Goal: Task Accomplishment & Management: Manage account settings

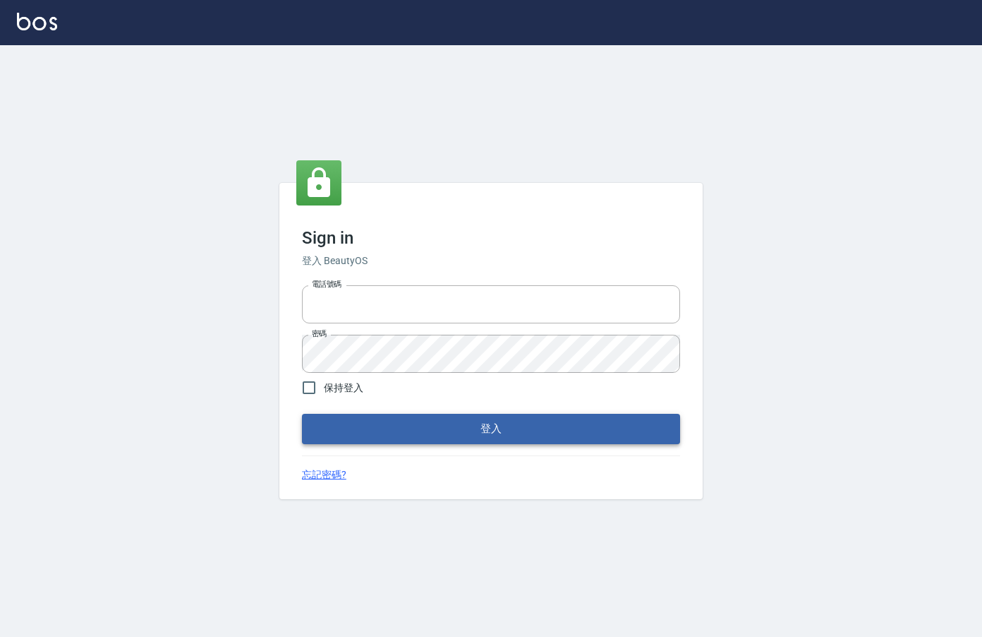
type input "0912850395"
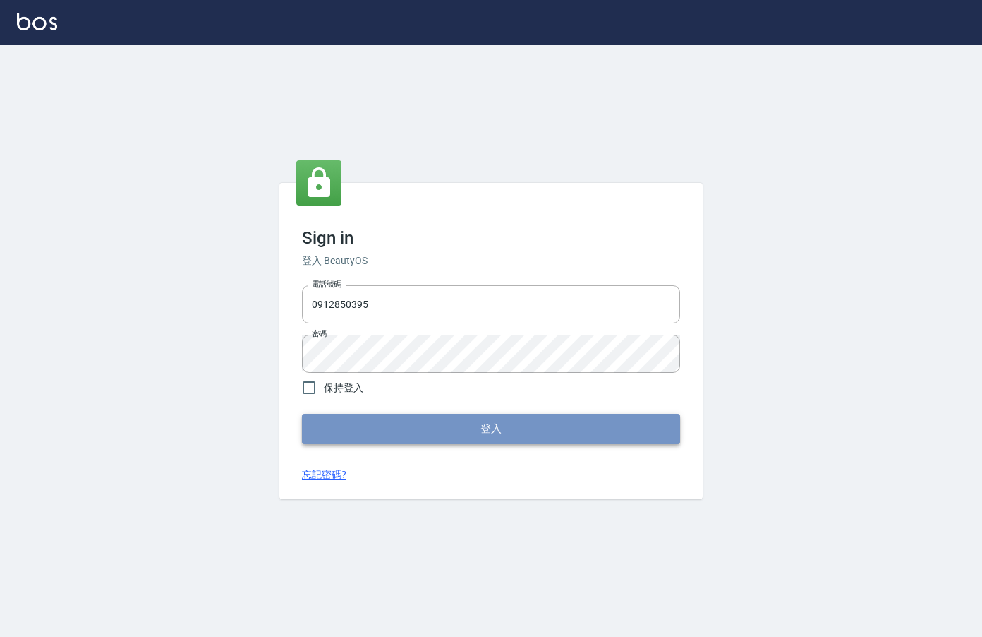
click at [334, 422] on button "登入" at bounding box center [491, 429] width 378 height 30
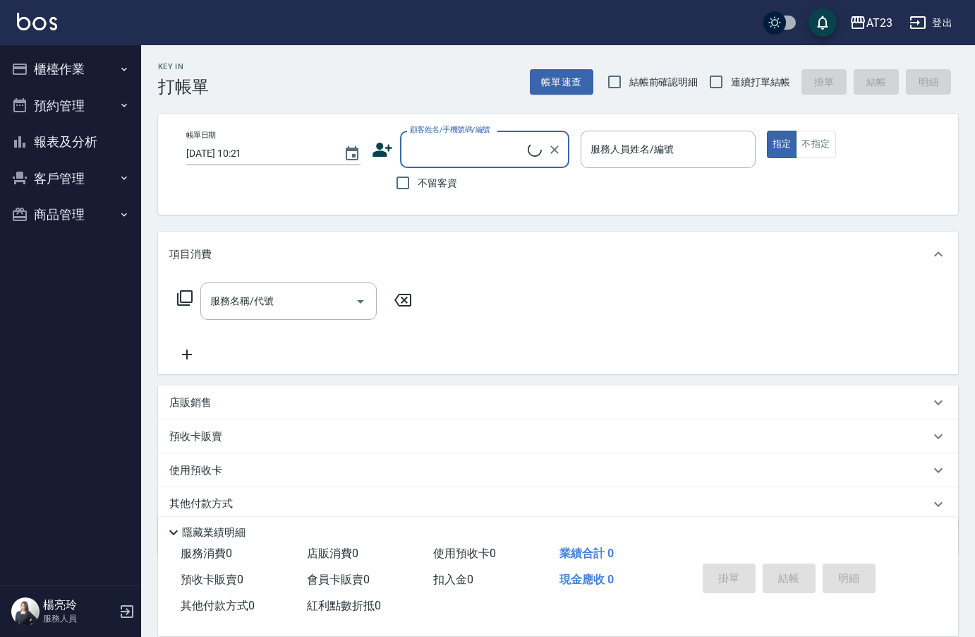
click at [50, 73] on button "櫃檯作業" at bounding box center [71, 69] width 130 height 37
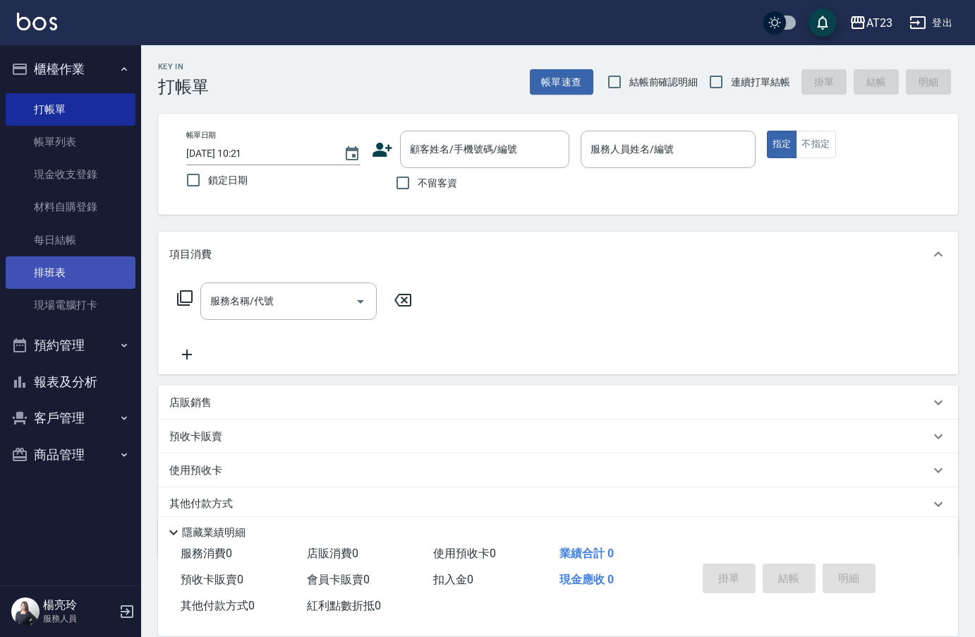
click at [76, 277] on link "排班表" at bounding box center [71, 272] width 130 height 32
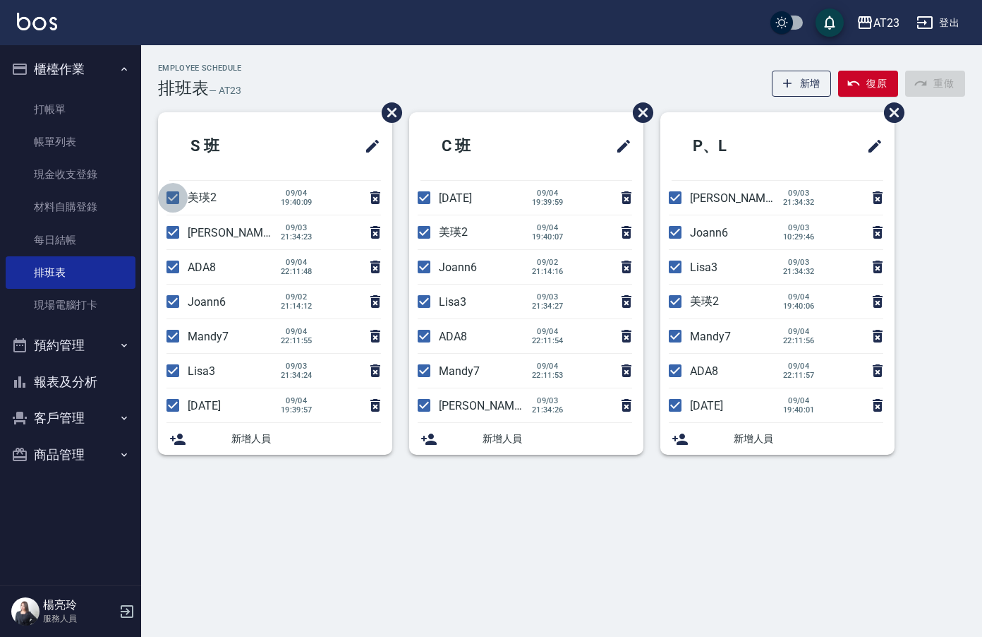
click at [162, 193] on input "checkbox" at bounding box center [173, 198] width 30 height 30
checkbox input "false"
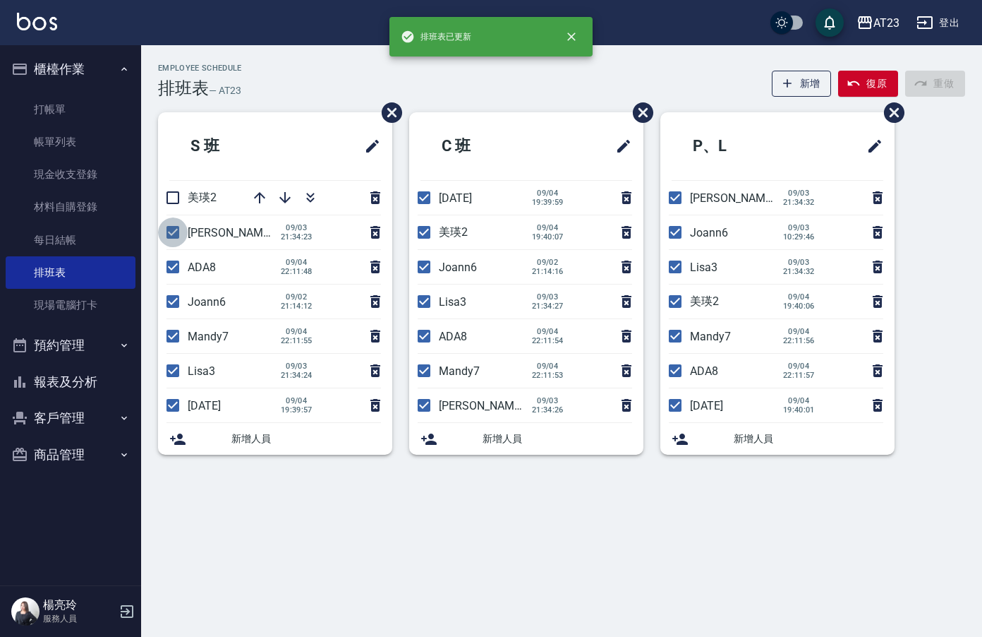
click at [164, 231] on input "checkbox" at bounding box center [173, 232] width 30 height 30
checkbox input "false"
click at [170, 270] on input "checkbox" at bounding box center [173, 267] width 30 height 30
checkbox input "false"
click at [171, 333] on input "checkbox" at bounding box center [173, 336] width 30 height 30
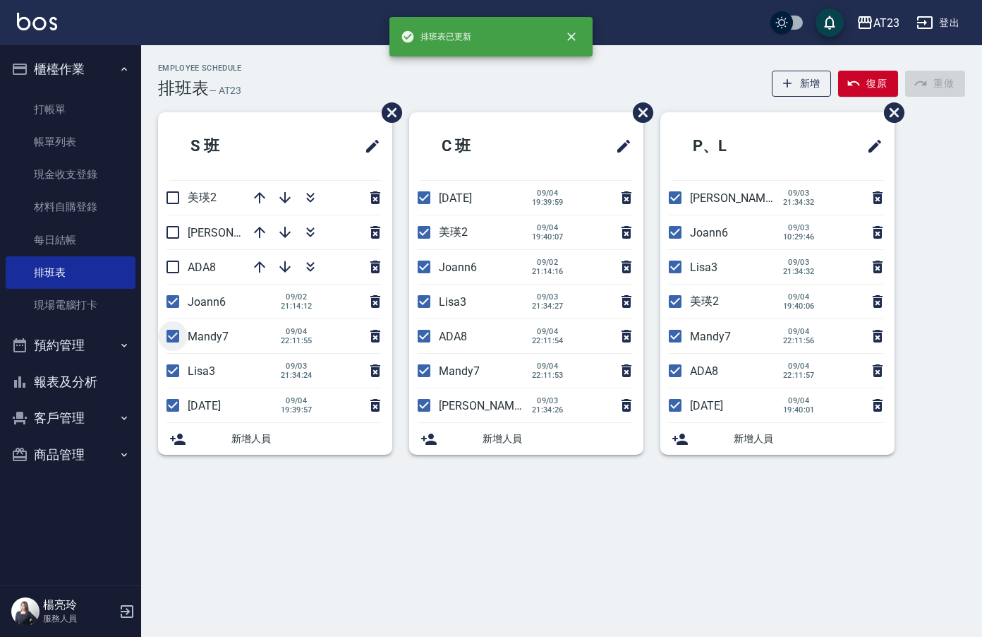
checkbox input "false"
click at [164, 377] on input "checkbox" at bounding box center [173, 371] width 30 height 30
checkbox input "false"
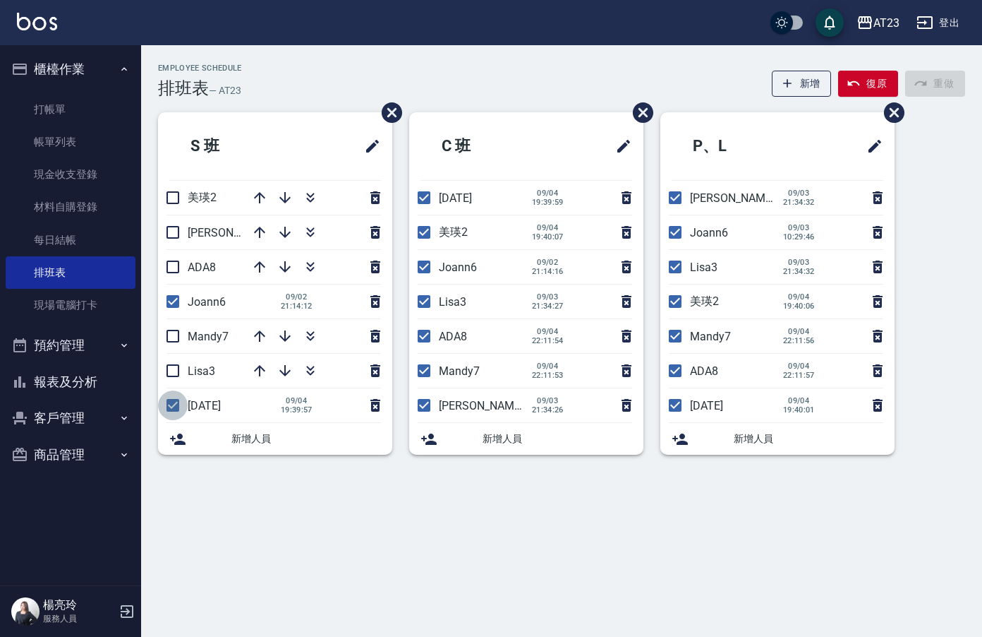
click at [174, 409] on input "checkbox" at bounding box center [173, 405] width 30 height 30
checkbox input "false"
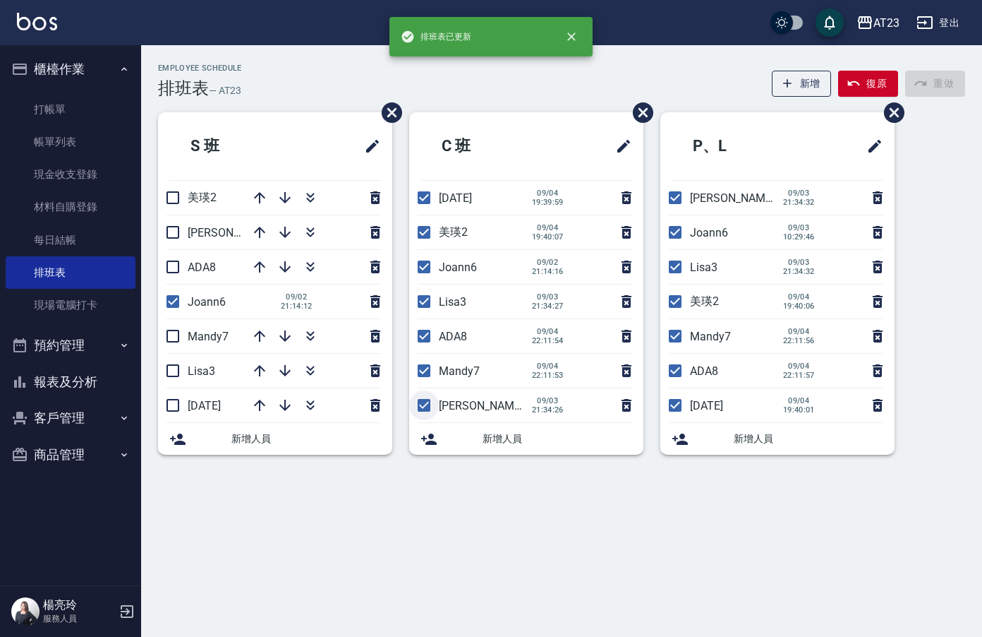
click at [420, 407] on input "checkbox" at bounding box center [424, 405] width 30 height 30
checkbox input "false"
click at [434, 363] on input "checkbox" at bounding box center [424, 371] width 30 height 30
checkbox input "false"
click at [423, 325] on input "checkbox" at bounding box center [424, 336] width 30 height 30
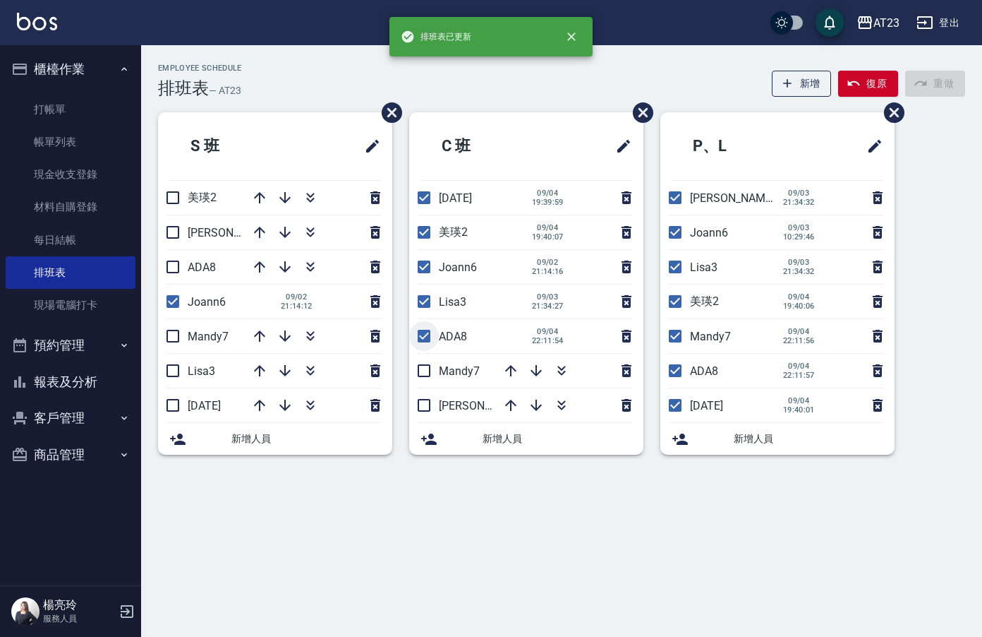
checkbox input "false"
click at [416, 296] on input "checkbox" at bounding box center [424, 302] width 30 height 30
checkbox input "false"
click at [419, 229] on input "checkbox" at bounding box center [424, 232] width 30 height 30
checkbox input "false"
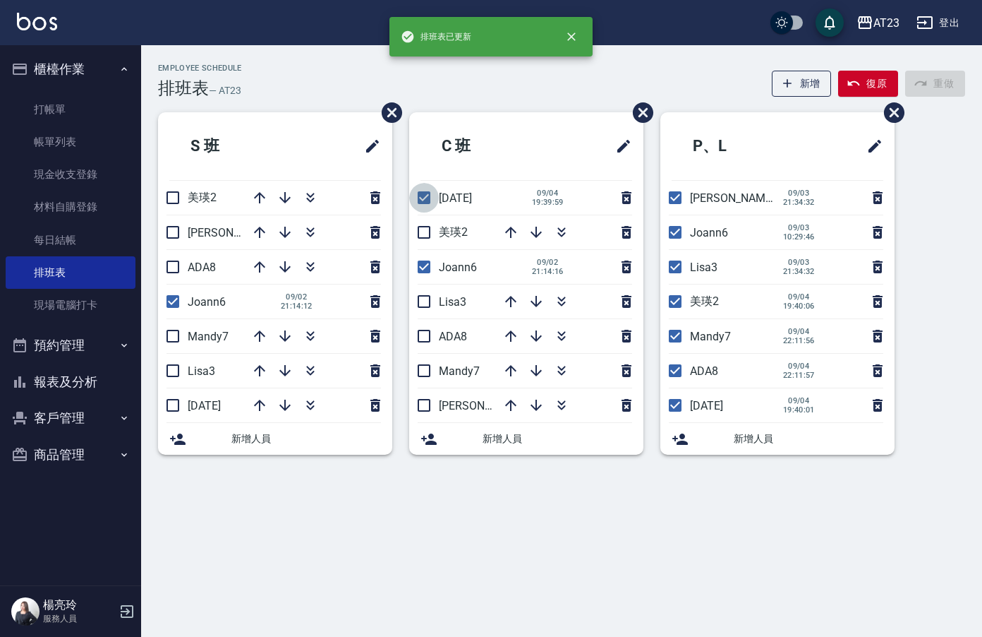
click at [415, 186] on input "checkbox" at bounding box center [424, 198] width 30 height 30
checkbox input "false"
click at [677, 190] on input "checkbox" at bounding box center [676, 198] width 30 height 30
checkbox input "false"
click at [677, 270] on input "checkbox" at bounding box center [676, 267] width 30 height 30
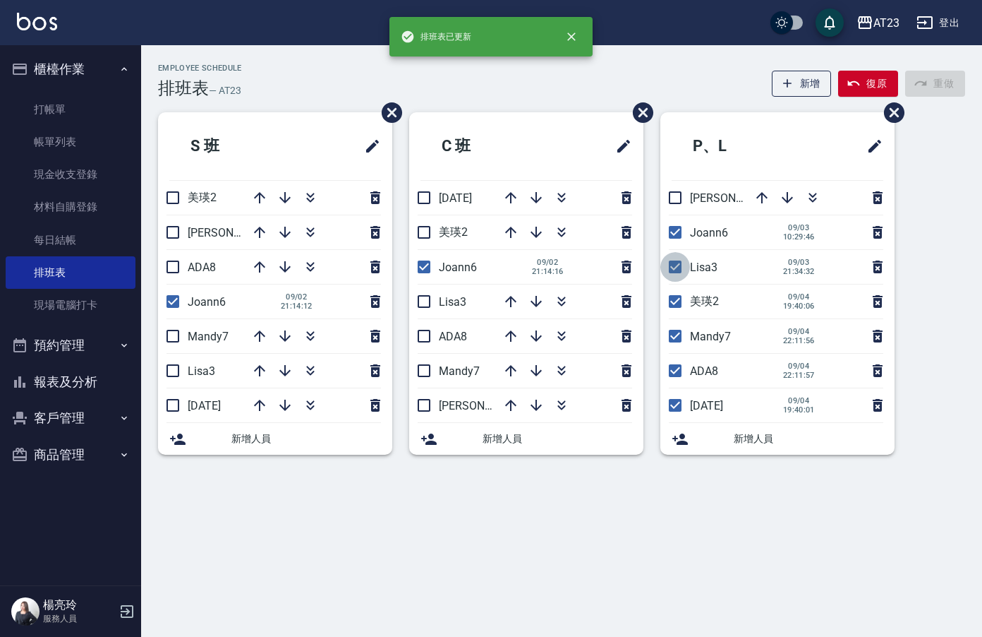
checkbox input "false"
click at [677, 300] on input "checkbox" at bounding box center [676, 302] width 30 height 30
checkbox input "false"
click at [677, 333] on input "checkbox" at bounding box center [676, 336] width 30 height 30
checkbox input "false"
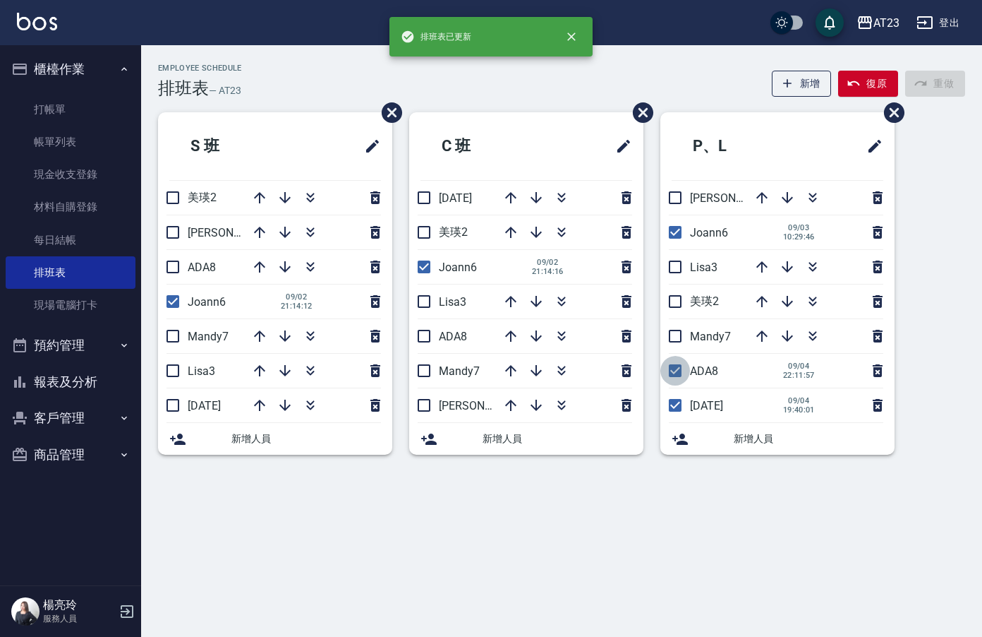
click at [677, 368] on input "checkbox" at bounding box center [676, 371] width 30 height 30
checkbox input "false"
click at [674, 409] on input "checkbox" at bounding box center [676, 405] width 30 height 30
checkbox input "false"
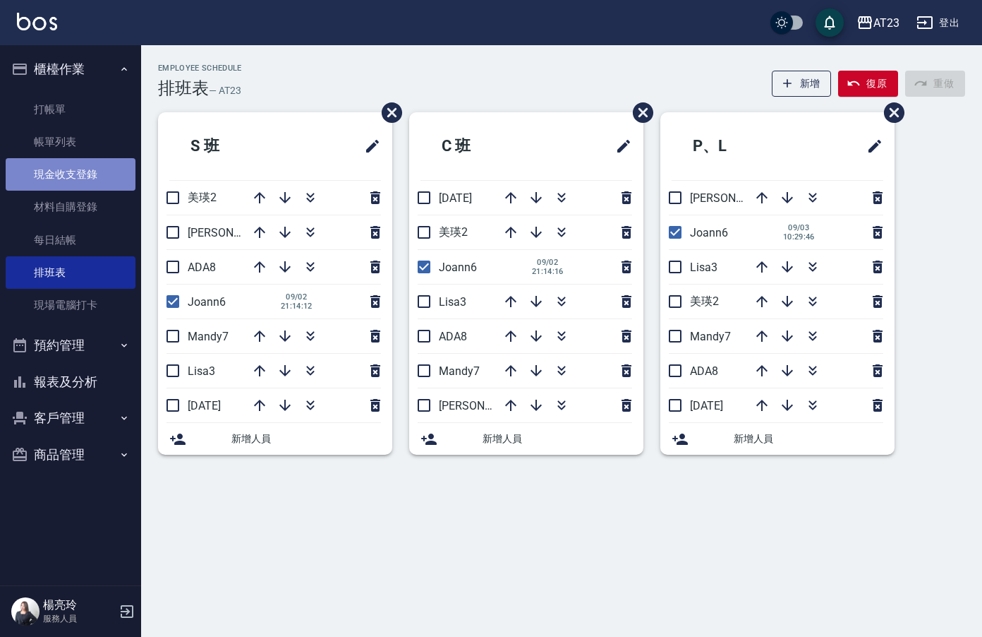
click at [78, 177] on link "現金收支登錄" at bounding box center [71, 174] width 130 height 32
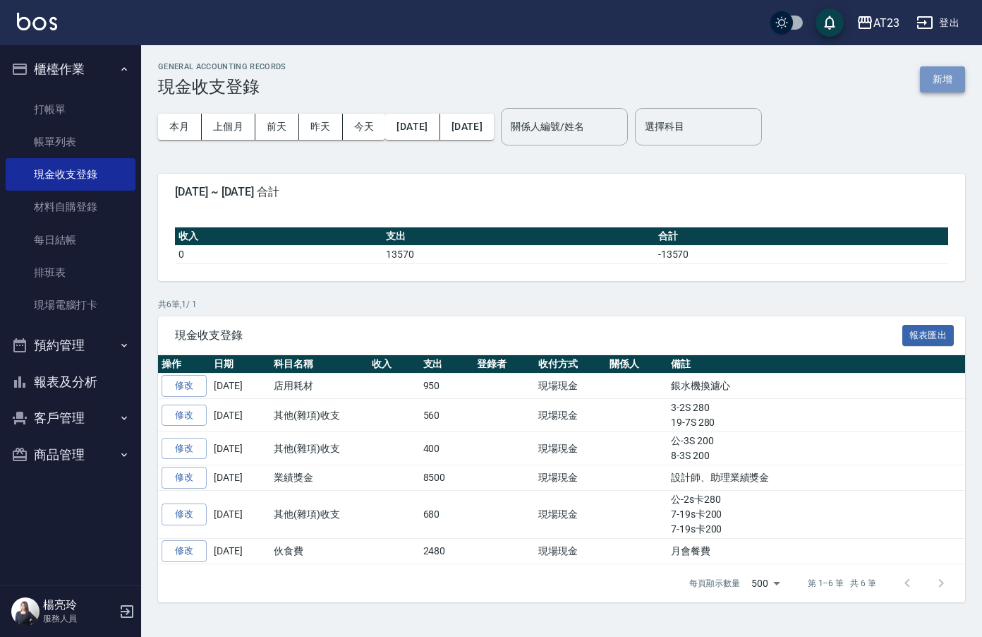
click at [939, 85] on button "新增" at bounding box center [942, 79] width 45 height 26
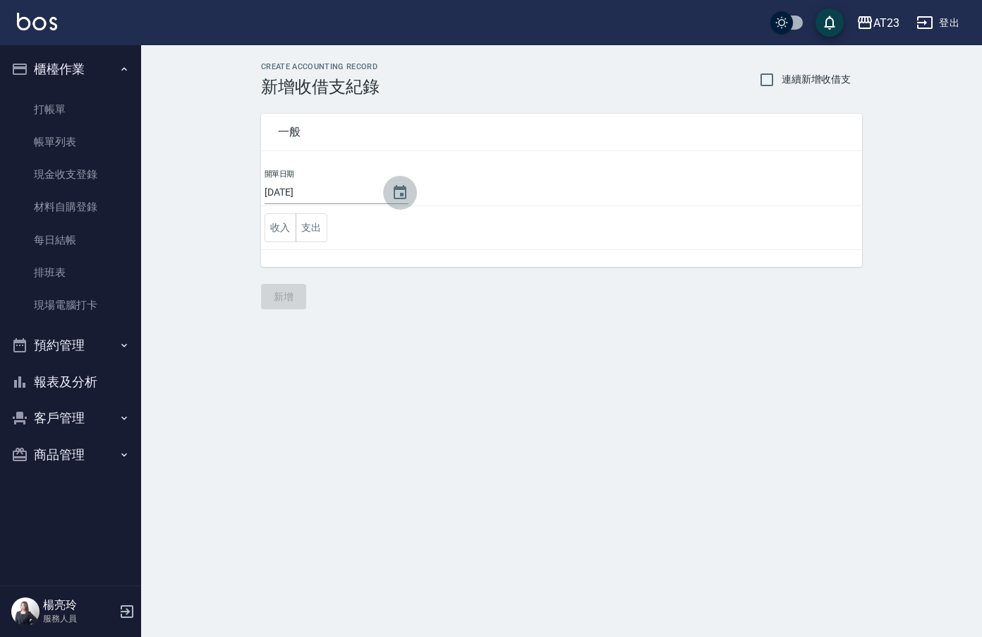
click at [394, 188] on icon "Choose date, selected date is 2025-09-05" at bounding box center [400, 192] width 13 height 14
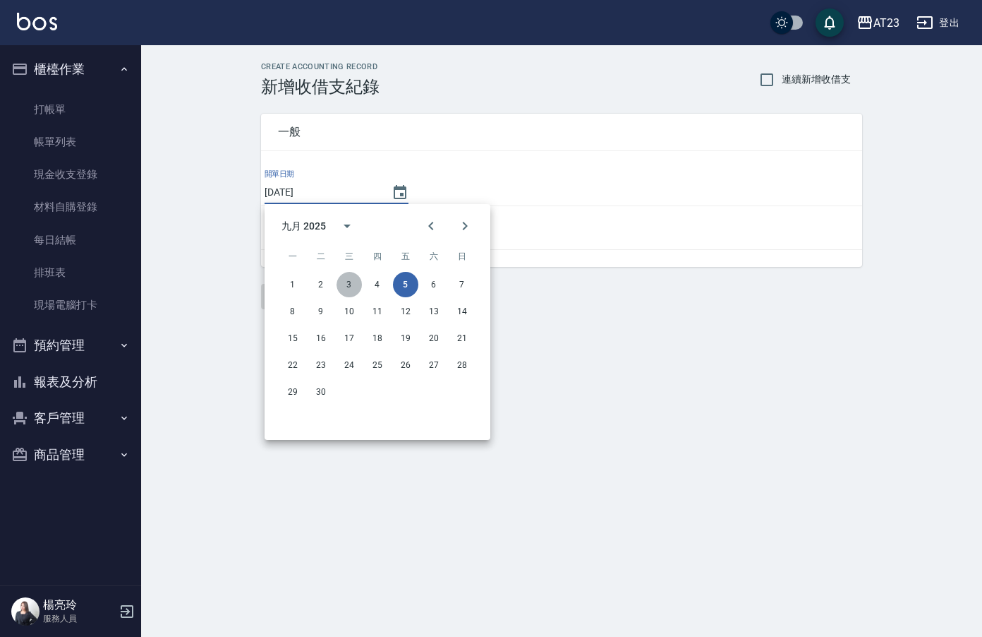
click at [351, 284] on button "3" at bounding box center [349, 284] width 25 height 25
type input "[DATE]"
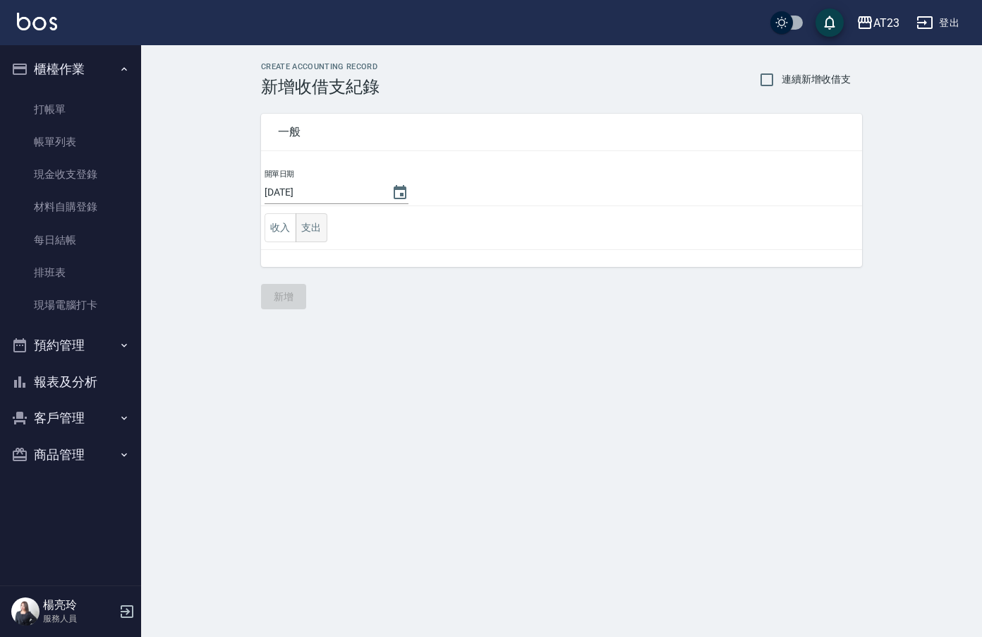
drag, startPoint x: 305, startPoint y: 232, endPoint x: 316, endPoint y: 236, distance: 12.1
click at [307, 232] on button "支出" at bounding box center [312, 227] width 32 height 29
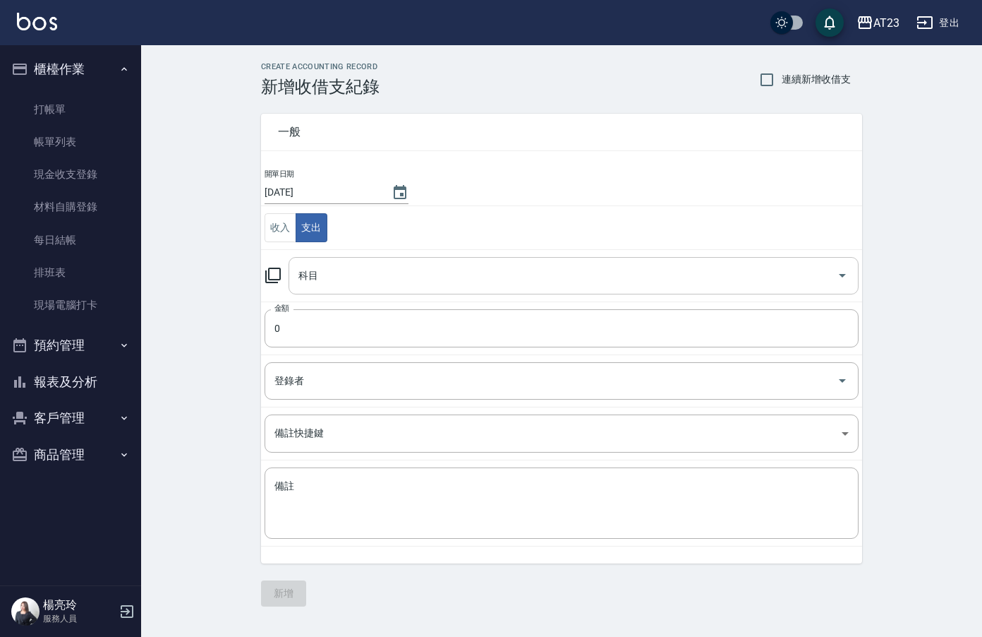
click at [347, 281] on input "科目" at bounding box center [563, 275] width 536 height 25
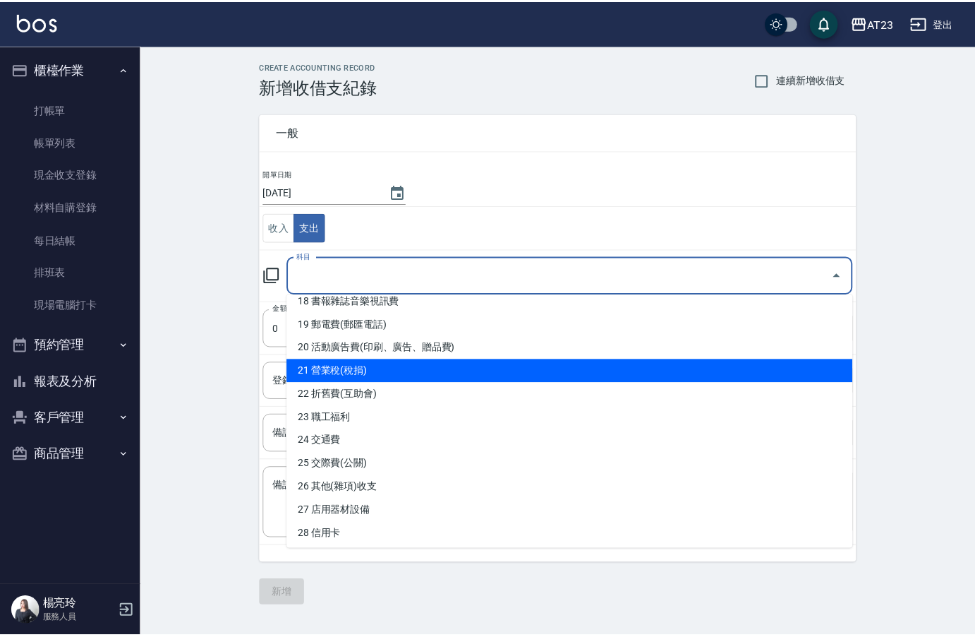
scroll to position [359, 0]
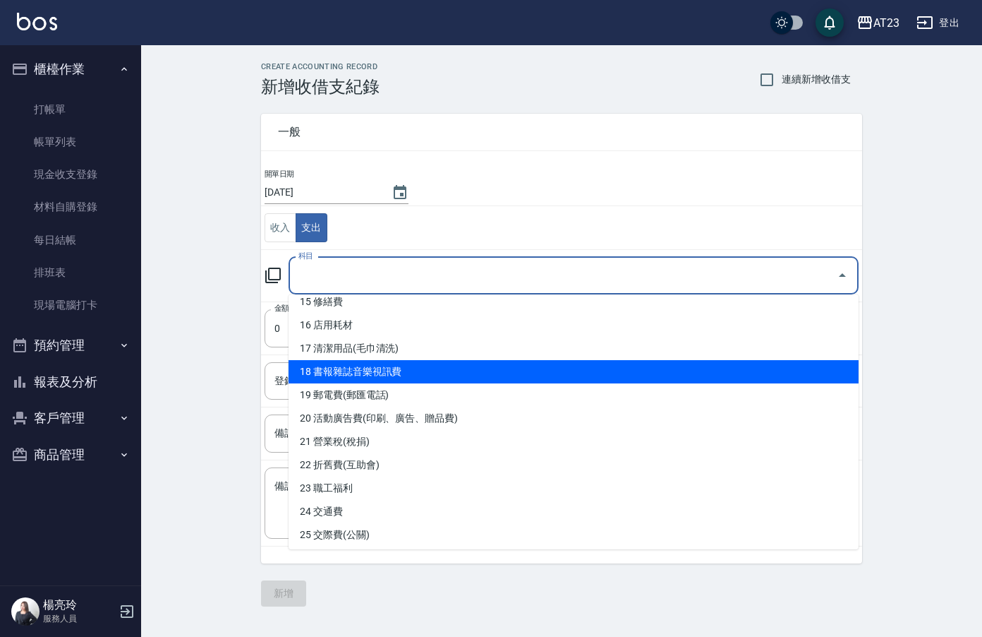
click at [568, 365] on li "18 書報雜誌音樂視訊費" at bounding box center [574, 371] width 570 height 23
type input "18 書報雜誌音樂視訊費"
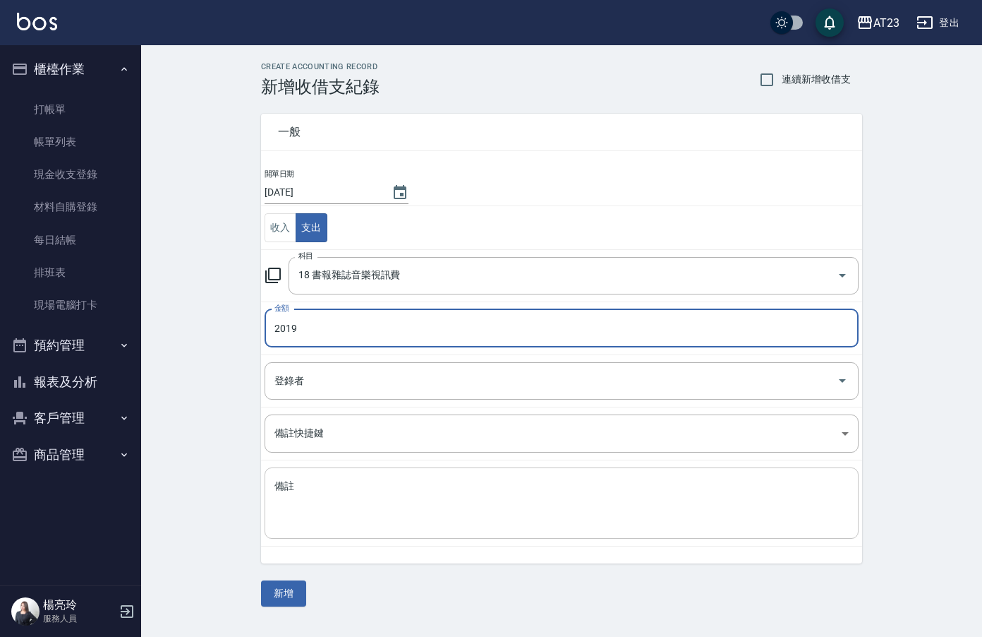
type input "2019"
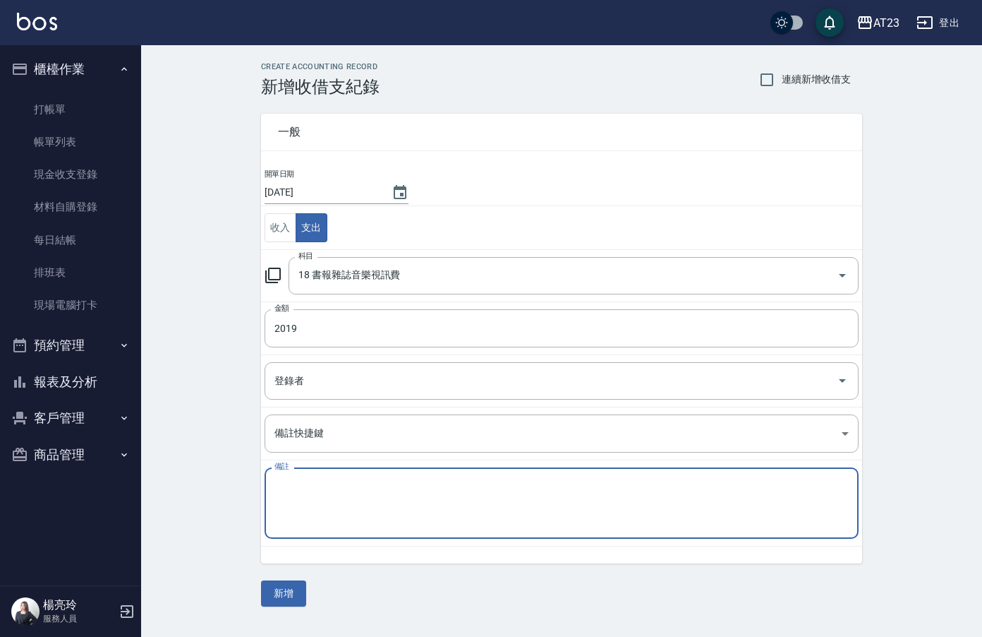
click at [584, 507] on textarea "備註" at bounding box center [562, 503] width 574 height 48
type textarea "2"
type textarea "第四台電視"
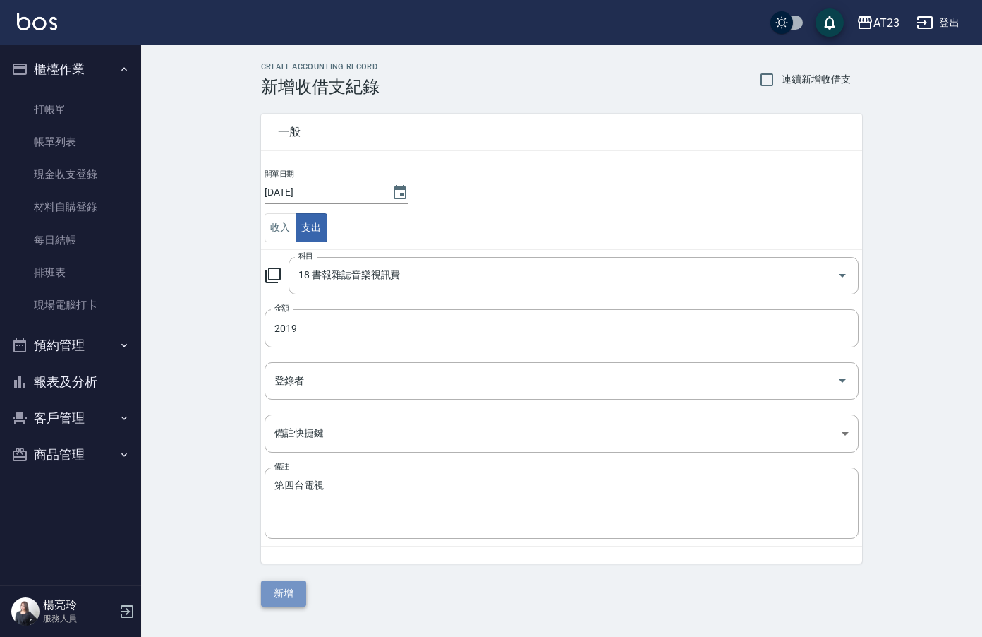
click at [284, 594] on button "新增" at bounding box center [283, 593] width 45 height 26
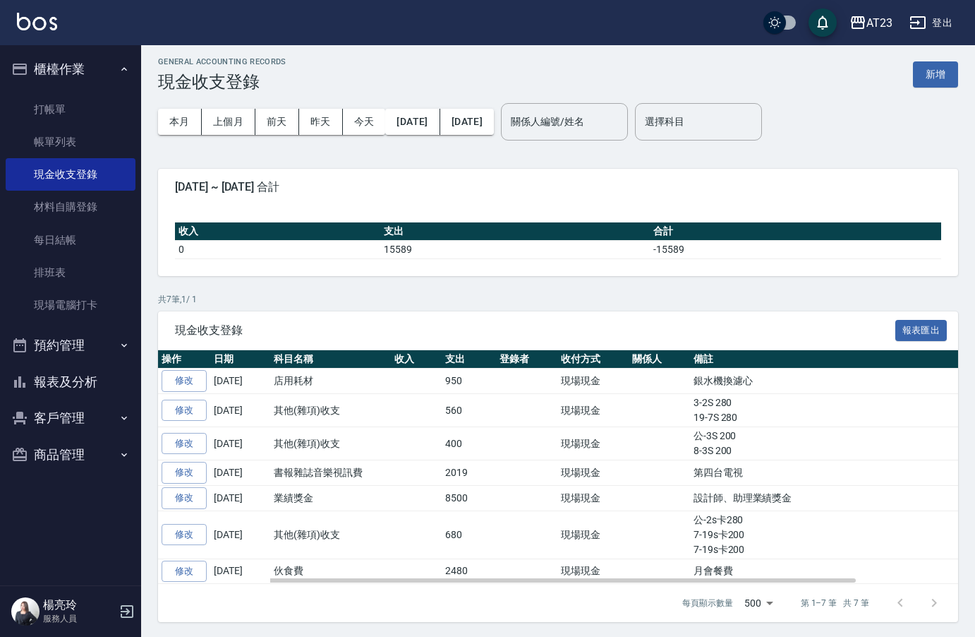
scroll to position [7, 0]
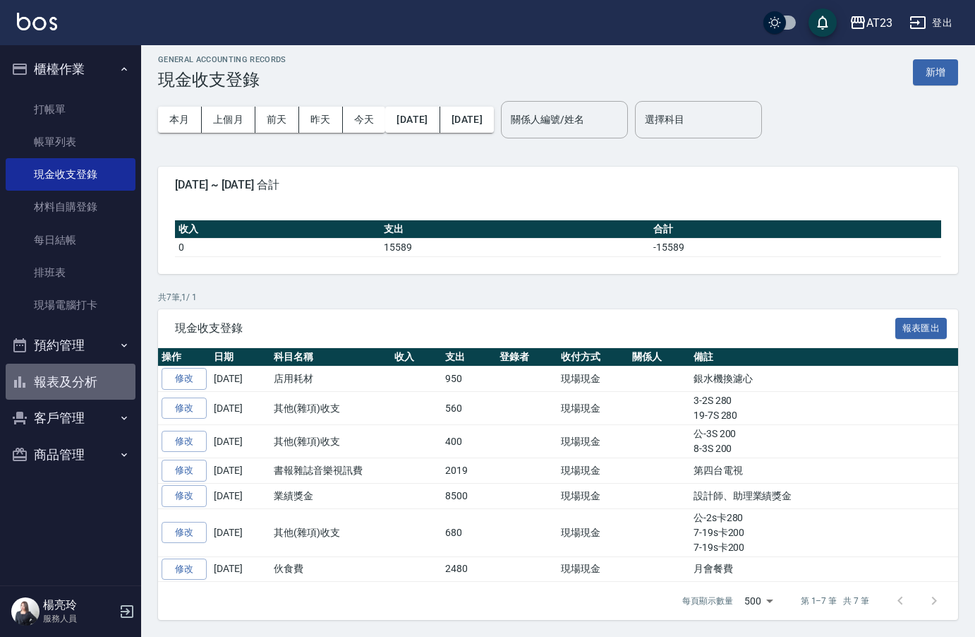
click at [66, 386] on button "報表及分析" at bounding box center [71, 381] width 130 height 37
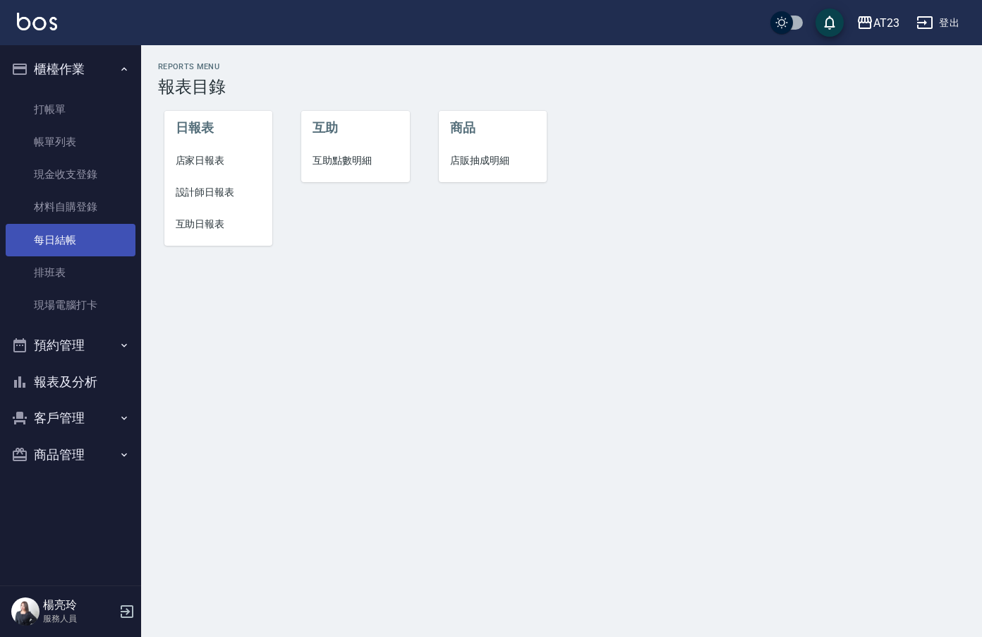
click at [76, 251] on link "每日結帳" at bounding box center [71, 240] width 130 height 32
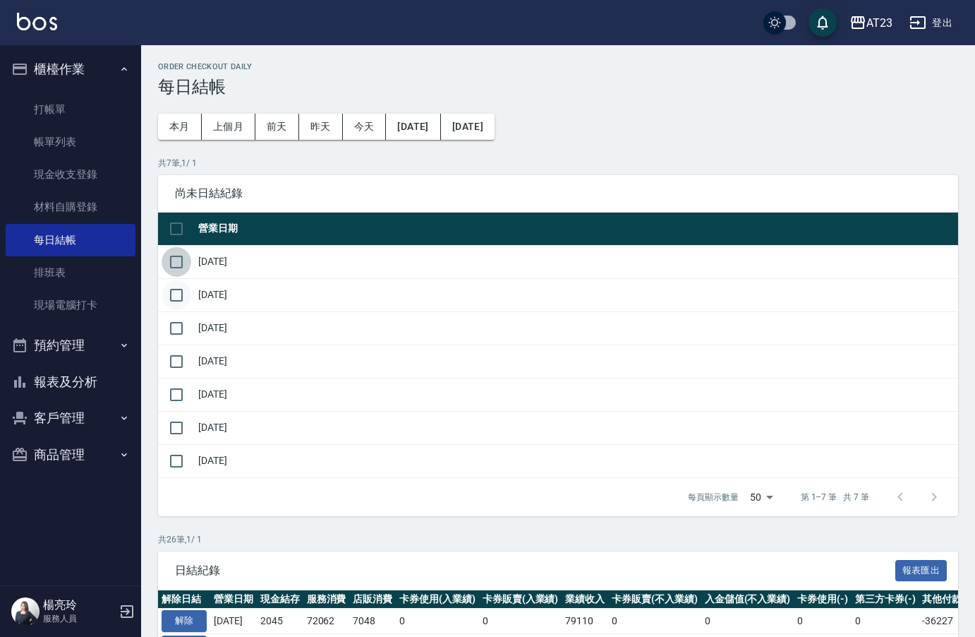
drag, startPoint x: 167, startPoint y: 267, endPoint x: 182, endPoint y: 301, distance: 37.6
click at [171, 272] on input "checkbox" at bounding box center [177, 262] width 30 height 30
checkbox input "true"
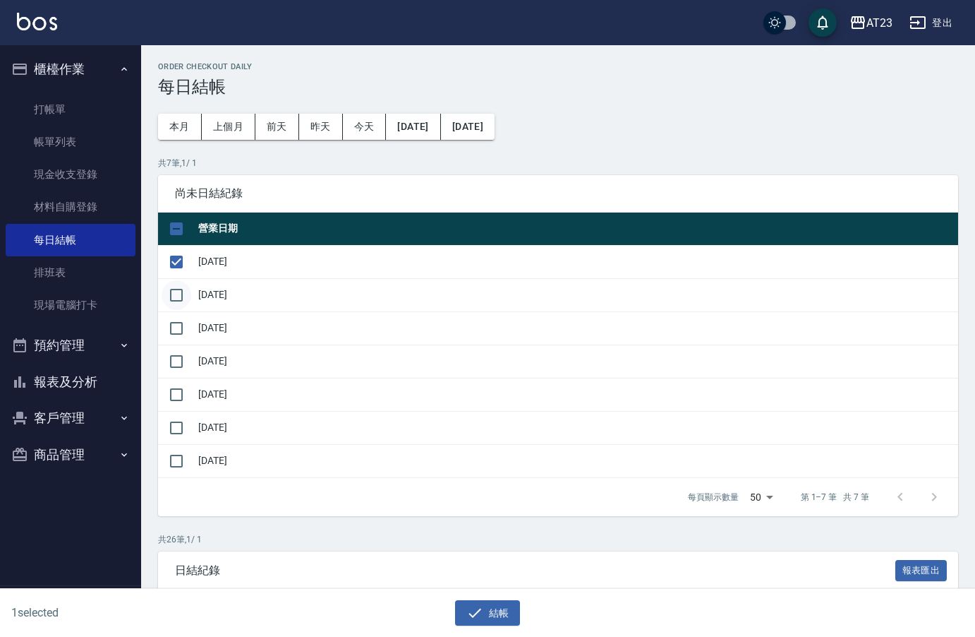
click at [182, 301] on input "checkbox" at bounding box center [177, 295] width 30 height 30
checkbox input "true"
click at [177, 318] on input "checkbox" at bounding box center [177, 328] width 30 height 30
checkbox input "true"
click at [174, 351] on input "checkbox" at bounding box center [177, 361] width 30 height 30
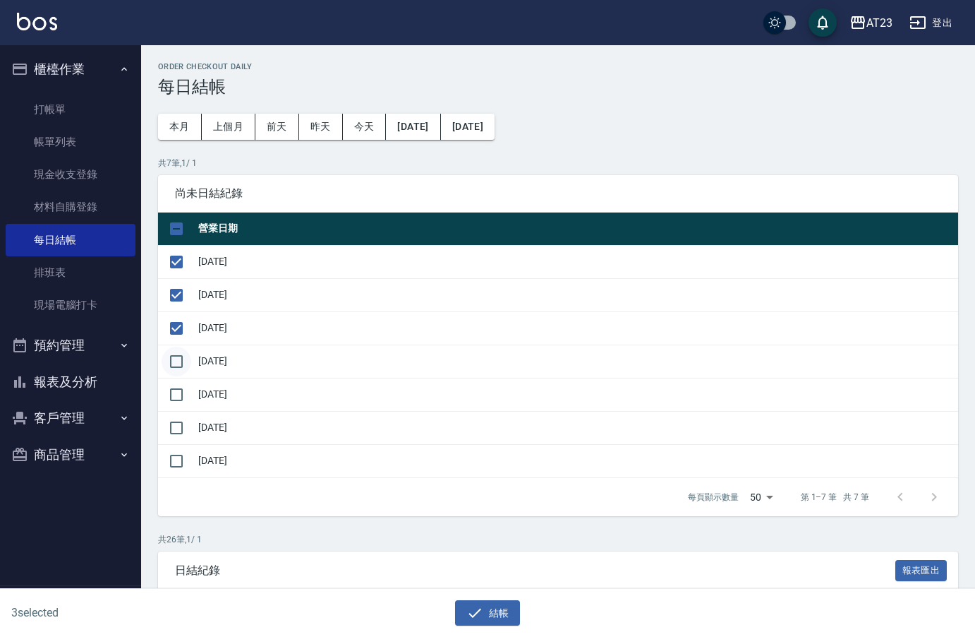
checkbox input "true"
drag, startPoint x: 174, startPoint y: 383, endPoint x: 173, endPoint y: 401, distance: 17.7
click at [173, 384] on input "checkbox" at bounding box center [177, 395] width 30 height 30
checkbox input "true"
drag, startPoint x: 172, startPoint y: 418, endPoint x: 174, endPoint y: 408, distance: 10.1
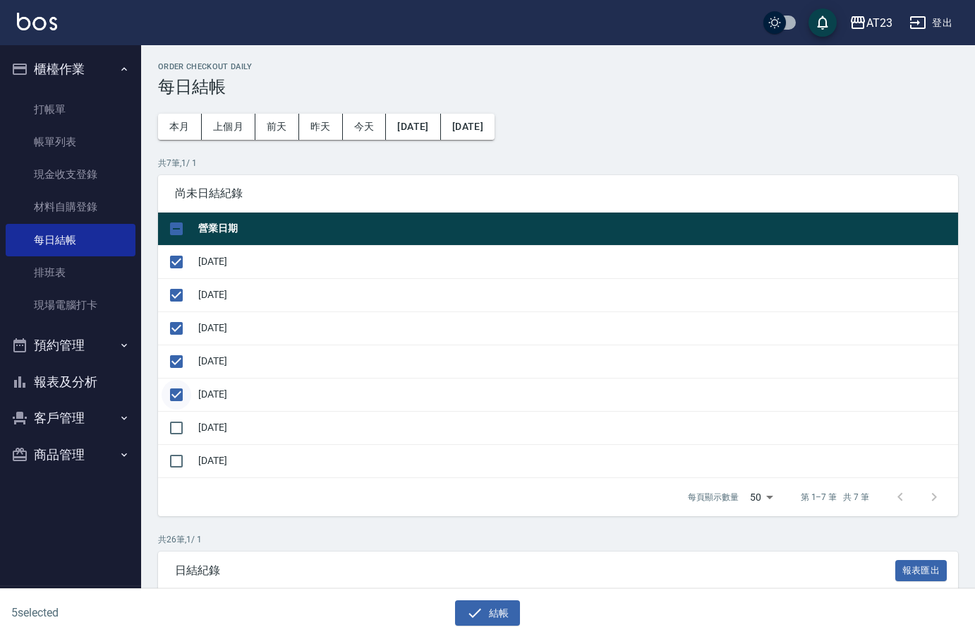
click at [173, 420] on input "checkbox" at bounding box center [177, 428] width 30 height 30
checkbox input "true"
drag, startPoint x: 477, startPoint y: 608, endPoint x: 463, endPoint y: 606, distance: 14.2
click at [476, 608] on icon "button" at bounding box center [474, 612] width 17 height 17
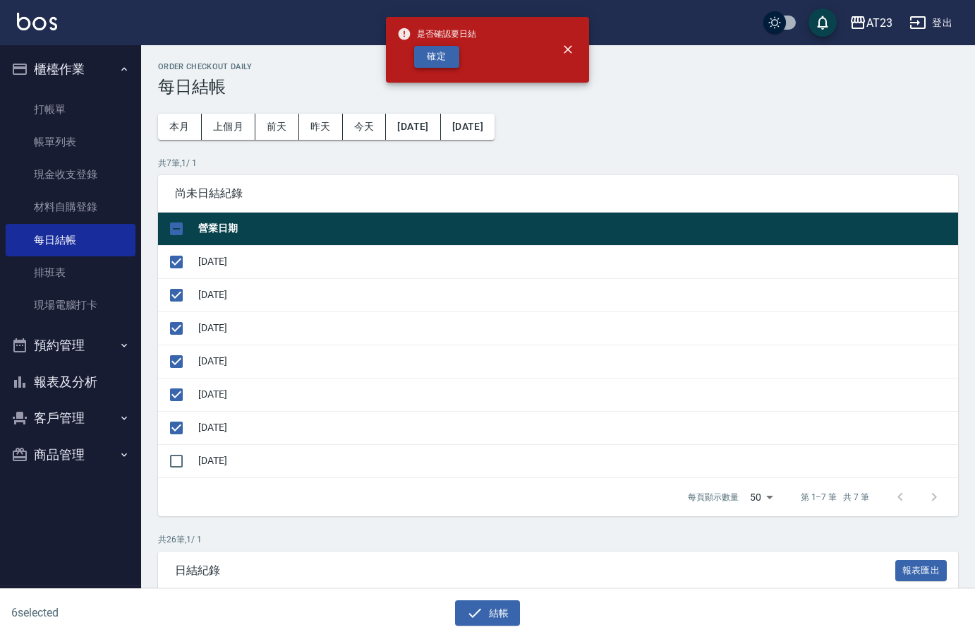
click at [437, 66] on button "確定" at bounding box center [436, 57] width 45 height 22
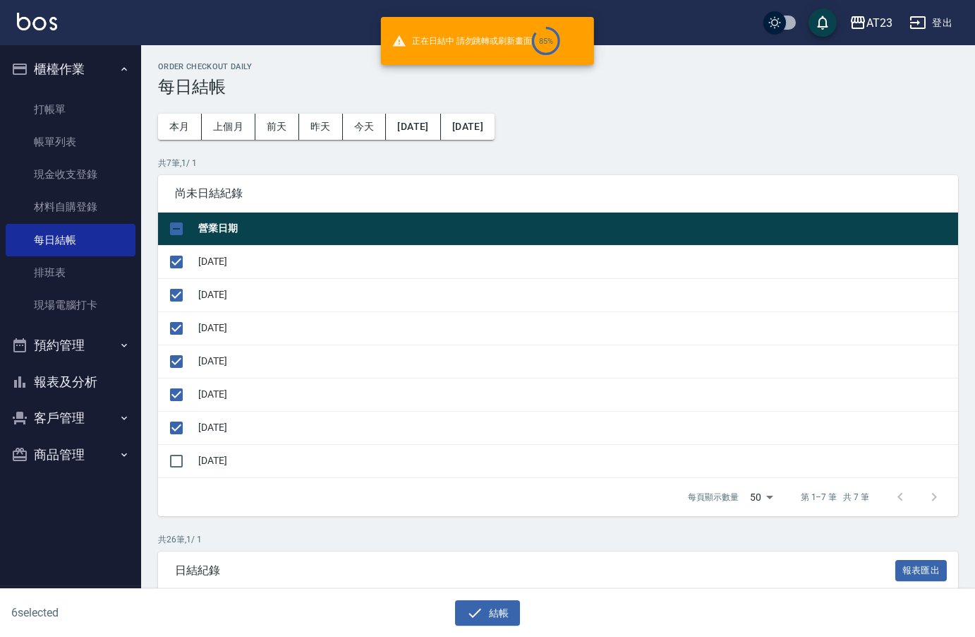
checkbox input "false"
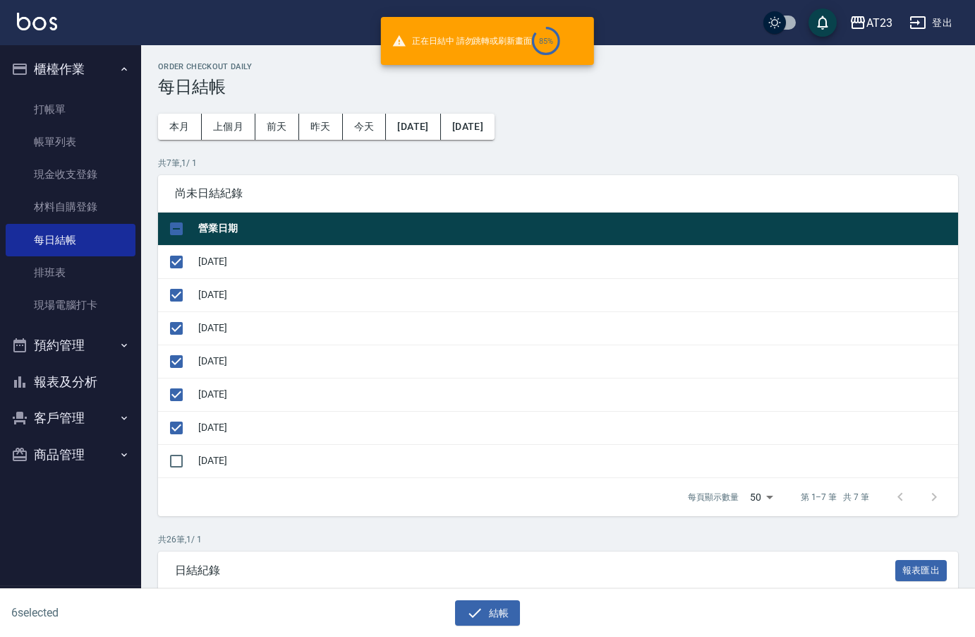
checkbox input "false"
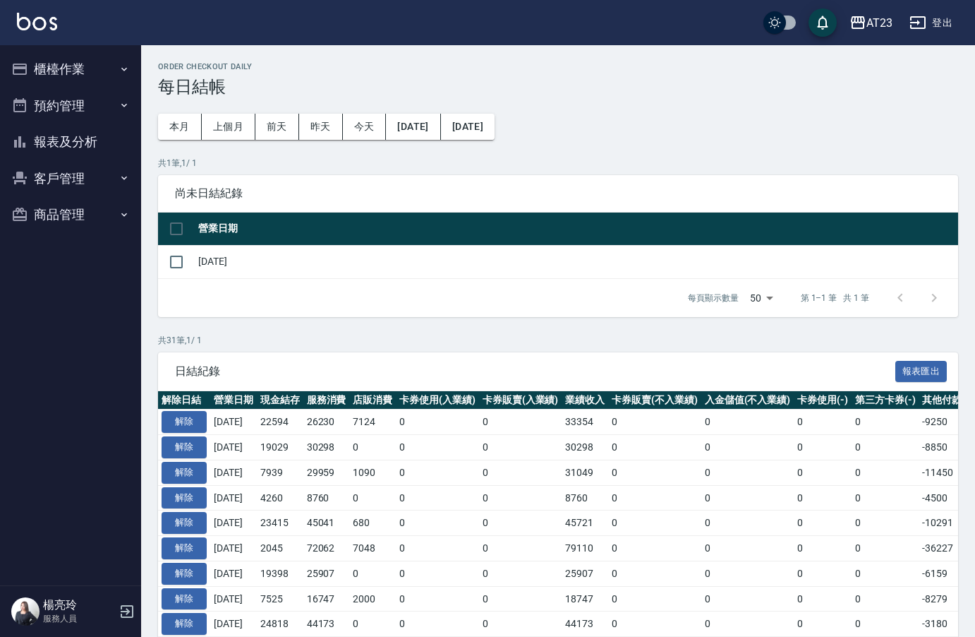
click at [61, 146] on button "報表及分析" at bounding box center [71, 141] width 130 height 37
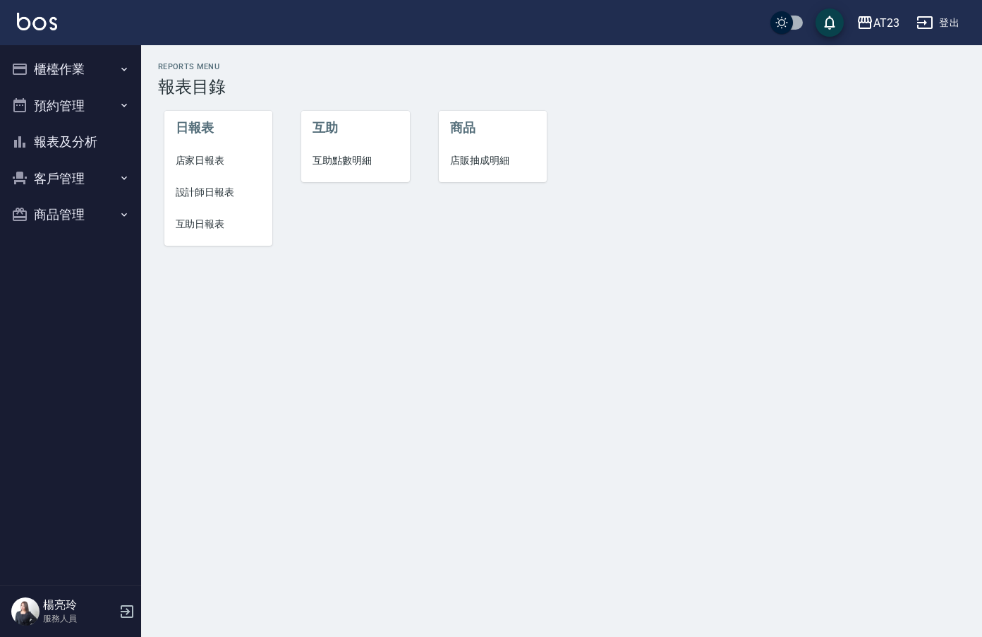
click at [52, 145] on button "報表及分析" at bounding box center [71, 141] width 130 height 37
click at [73, 103] on button "預約管理" at bounding box center [71, 106] width 130 height 37
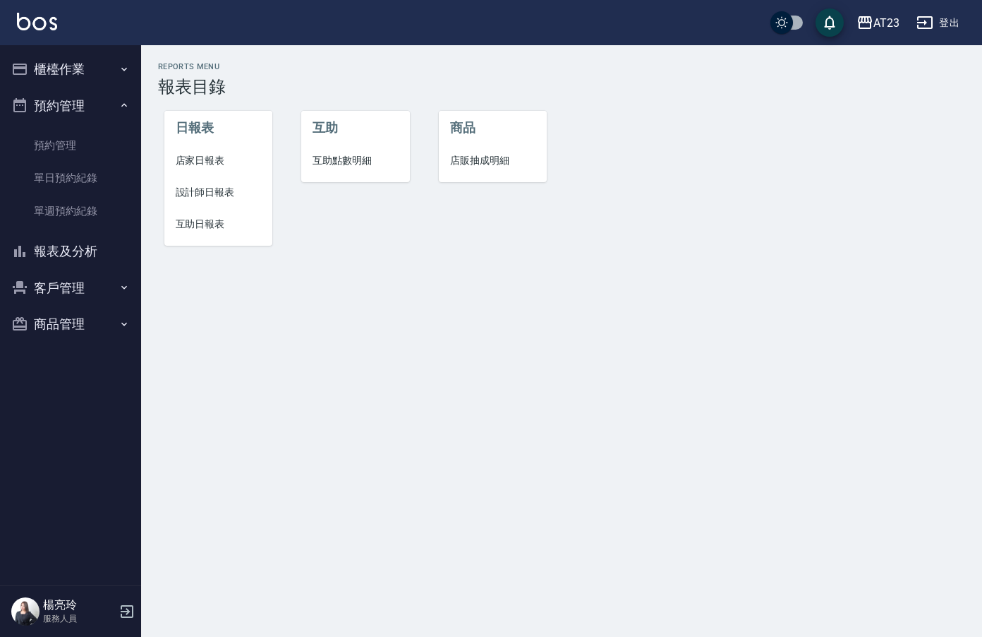
click at [76, 72] on button "櫃檯作業" at bounding box center [71, 69] width 130 height 37
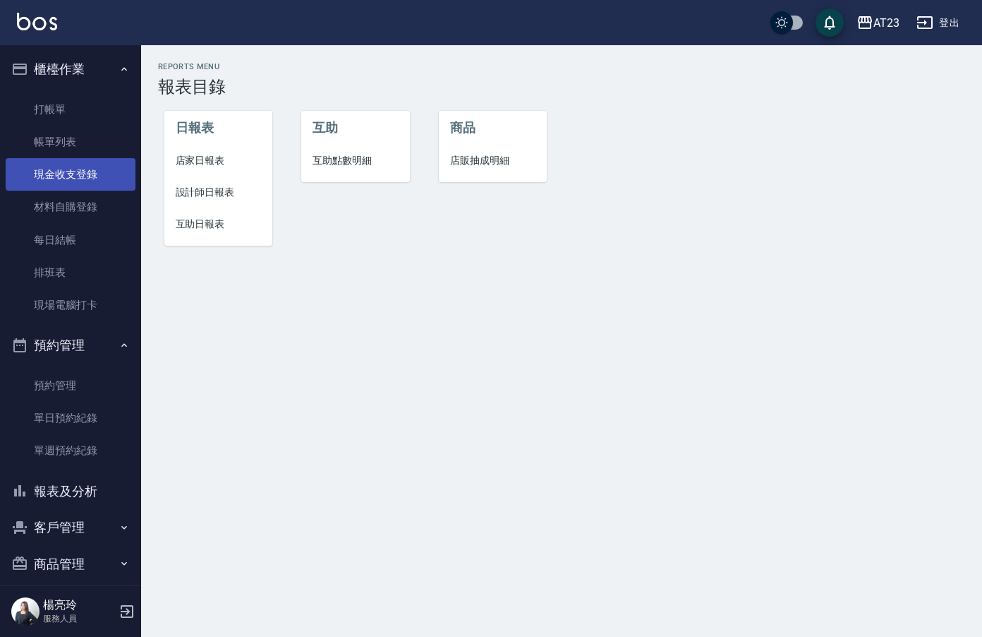
click at [82, 182] on link "現金收支登錄" at bounding box center [71, 174] width 130 height 32
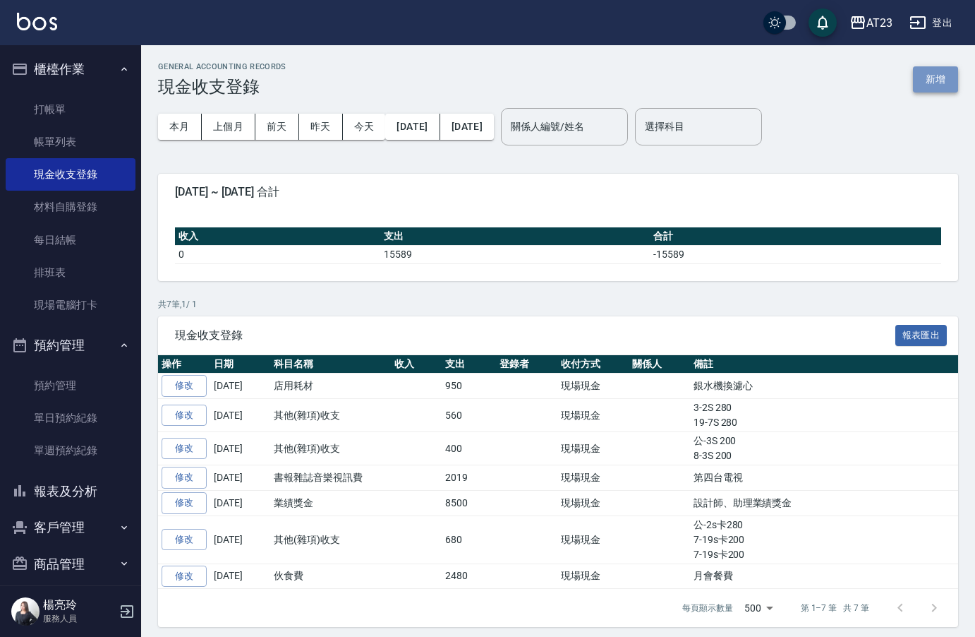
click at [934, 80] on button "新增" at bounding box center [935, 79] width 45 height 26
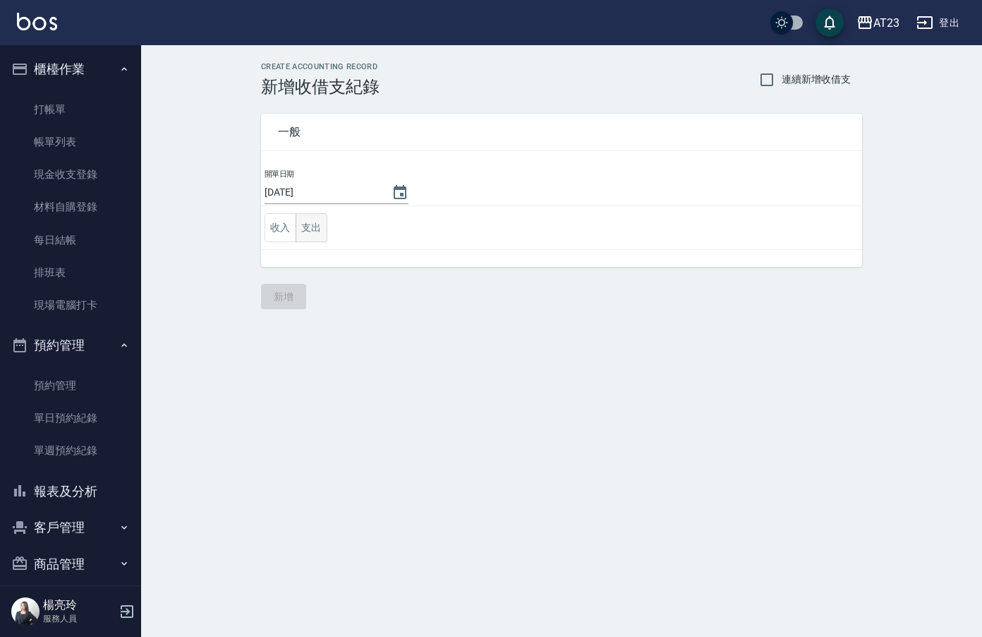
click at [302, 232] on button "支出" at bounding box center [312, 227] width 32 height 29
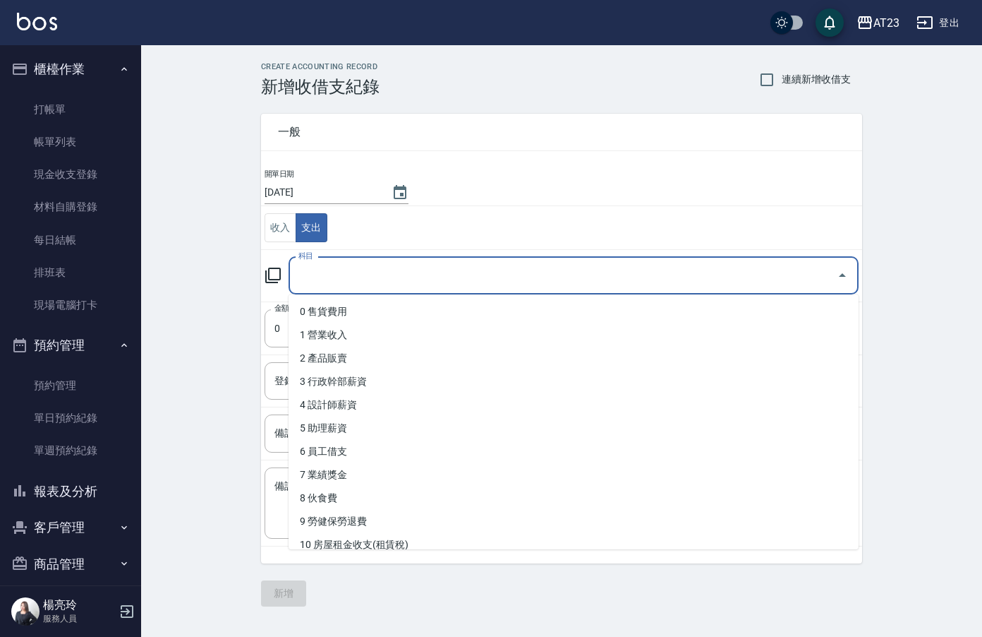
click at [327, 286] on input "科目" at bounding box center [563, 275] width 536 height 25
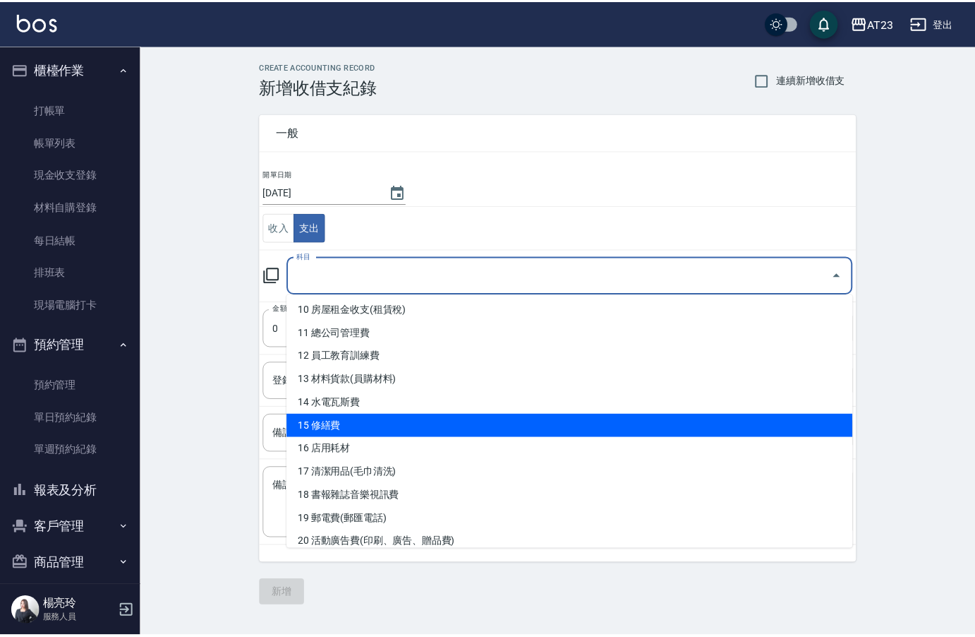
scroll to position [212, 0]
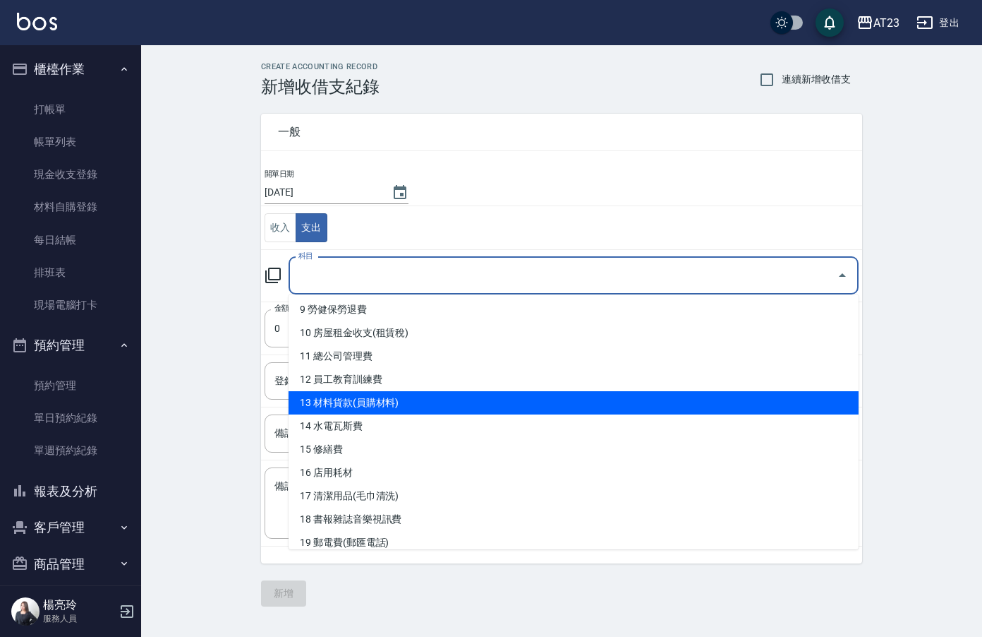
click at [522, 399] on li "13 材料貨款(員購材料)" at bounding box center [574, 402] width 570 height 23
type input "13 材料貨款(員購材料)"
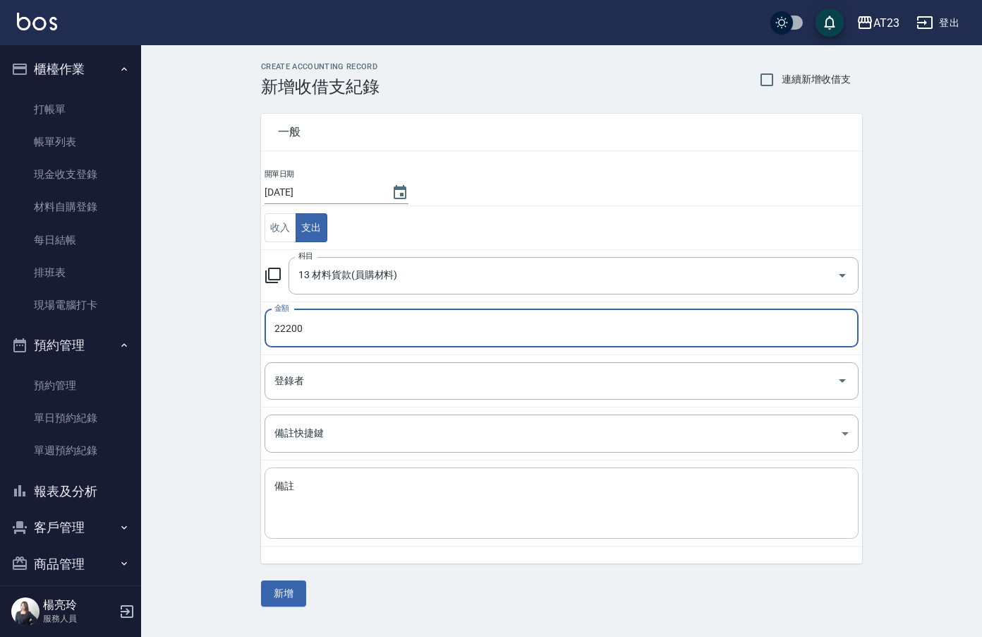
type input "22200"
click at [360, 512] on textarea "備註" at bounding box center [562, 503] width 574 height 48
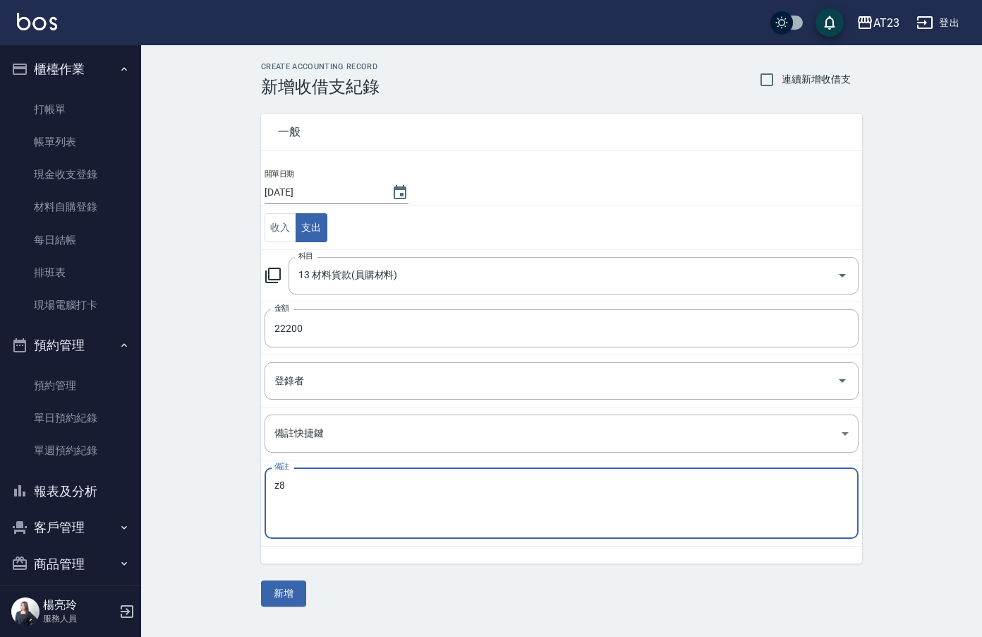
type textarea "z"
type textarea "髮束費用"
click at [275, 596] on button "新增" at bounding box center [283, 593] width 45 height 26
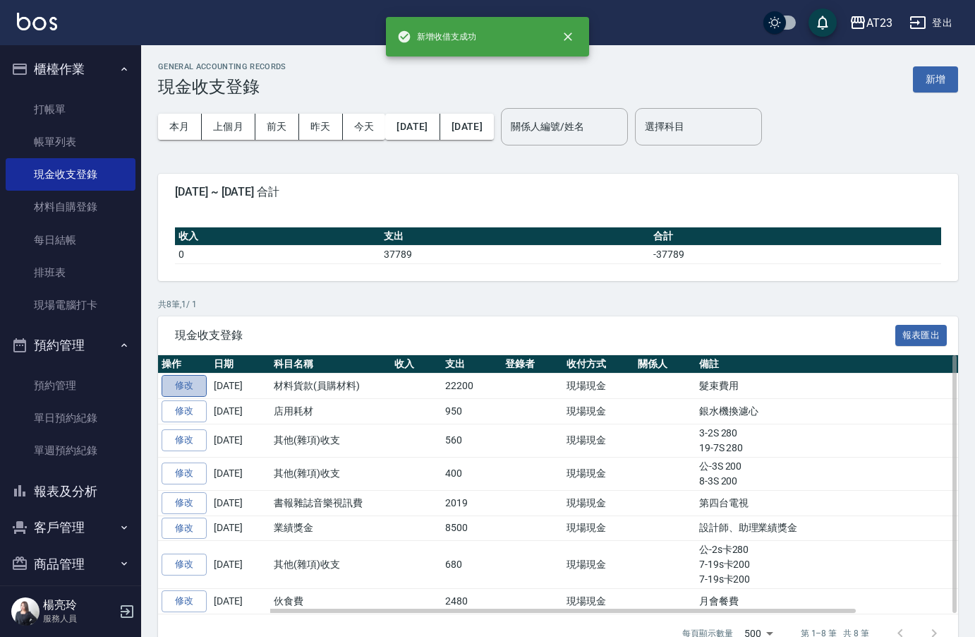
click at [174, 382] on link "修改" at bounding box center [184, 386] width 45 height 22
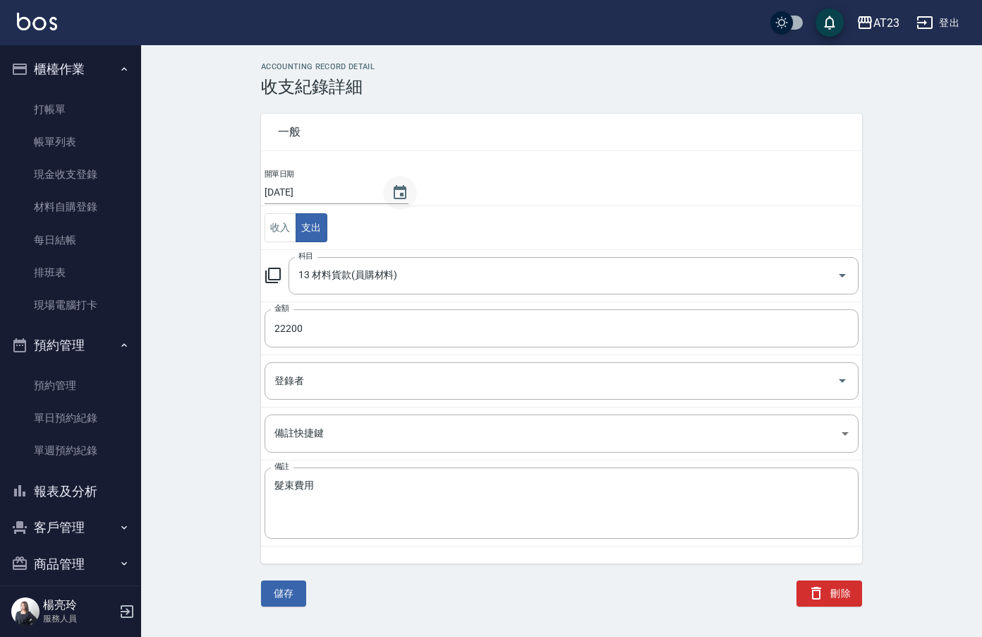
click at [399, 195] on icon "Choose date, selected date is 2025-09-05" at bounding box center [400, 192] width 13 height 14
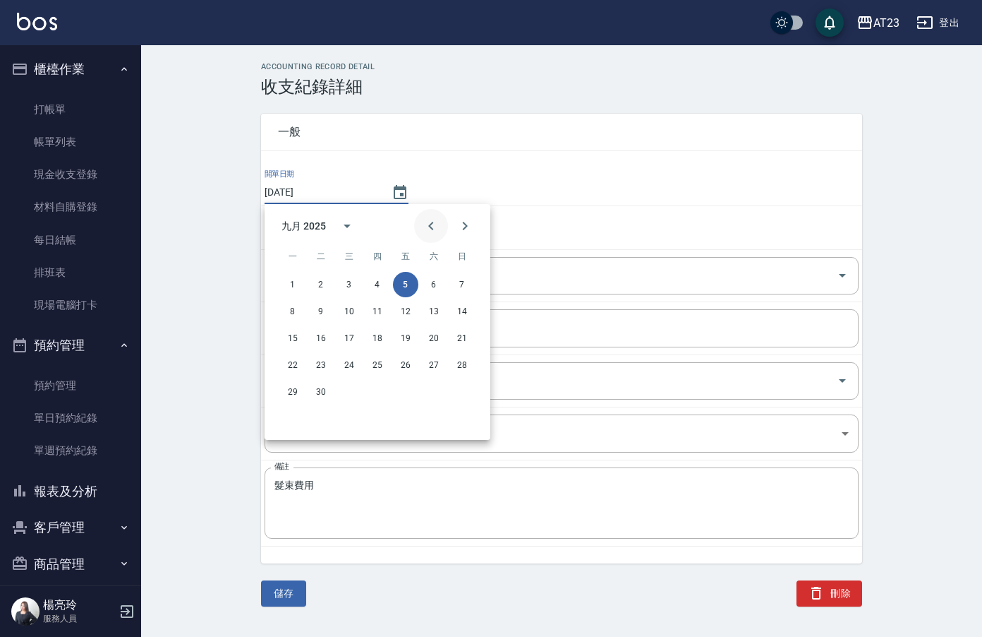
click at [428, 227] on icon "Previous month" at bounding box center [431, 225] width 17 height 17
click at [459, 390] on button "31" at bounding box center [462, 391] width 25 height 25
type input "[DATE]"
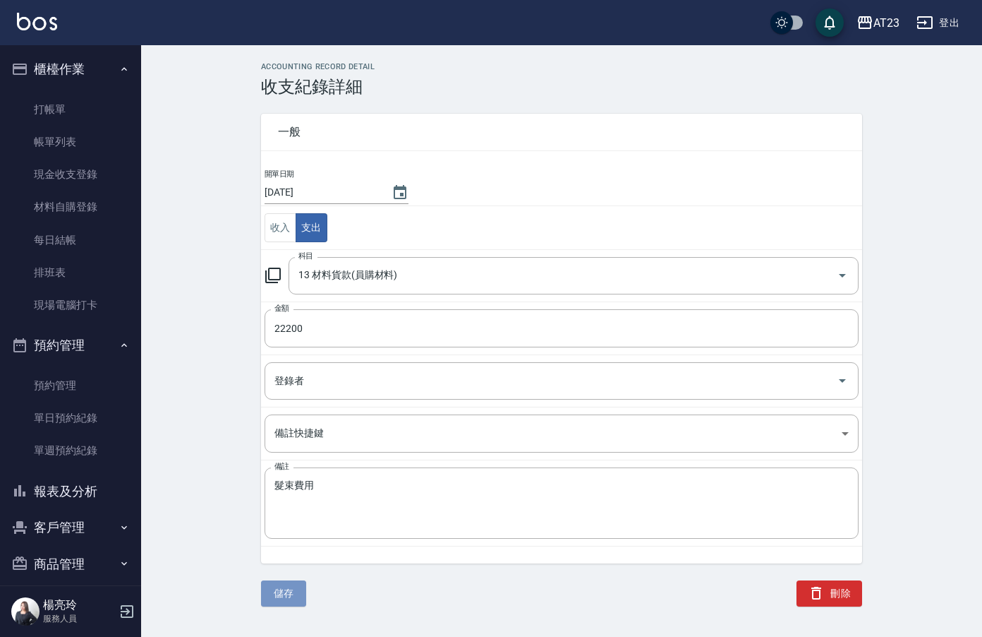
click at [296, 599] on button "儲存" at bounding box center [283, 593] width 45 height 26
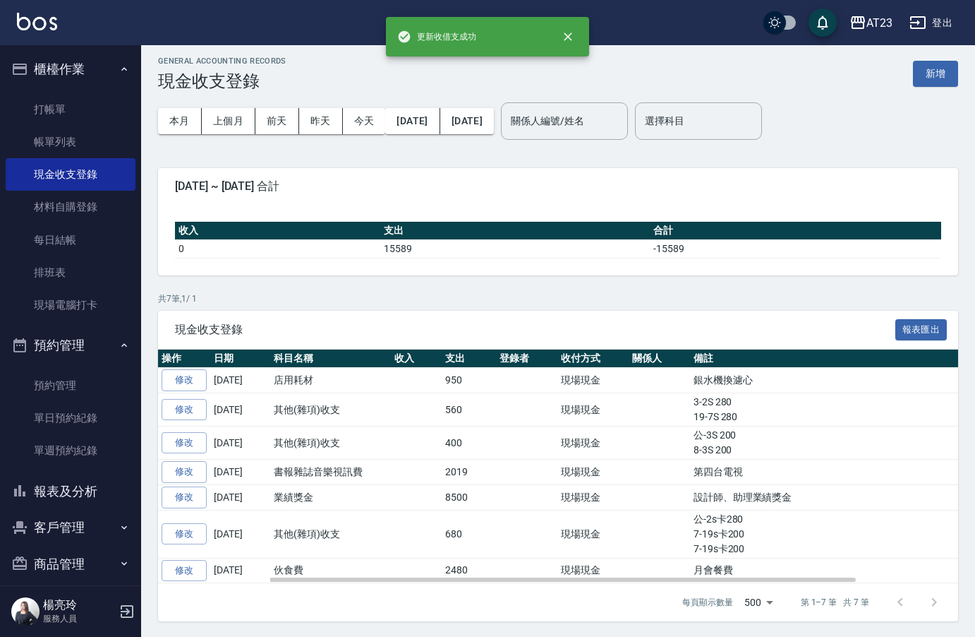
scroll to position [7, 0]
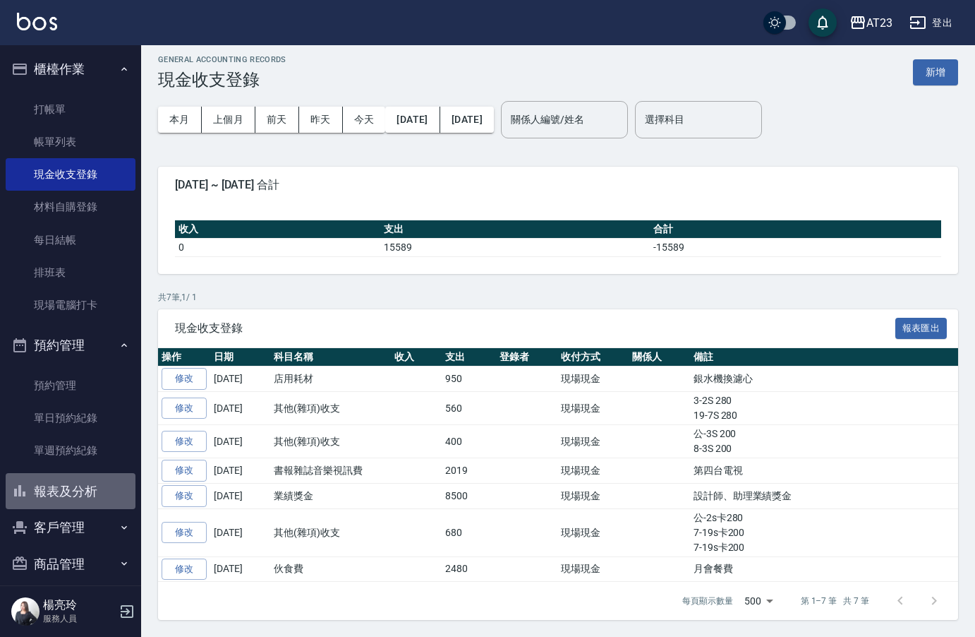
click at [77, 487] on button "報表及分析" at bounding box center [71, 491] width 130 height 37
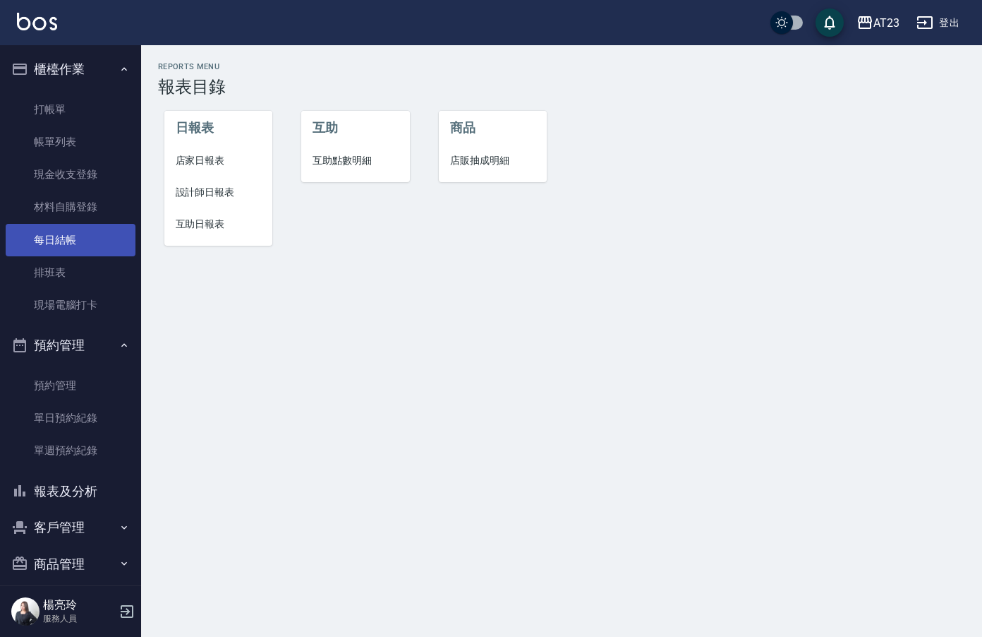
click at [47, 244] on link "每日結帳" at bounding box center [71, 240] width 130 height 32
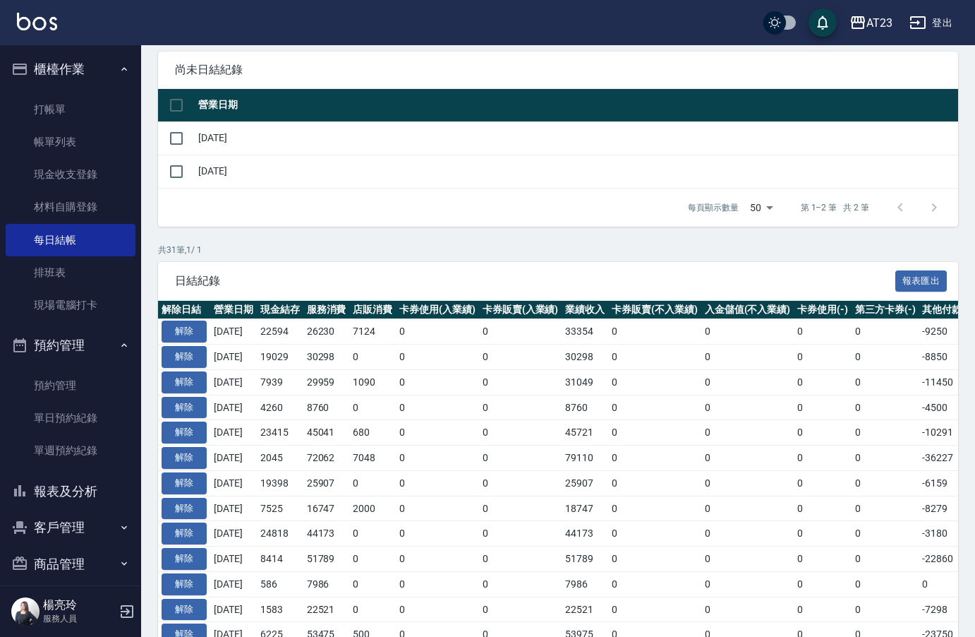
scroll to position [141, 0]
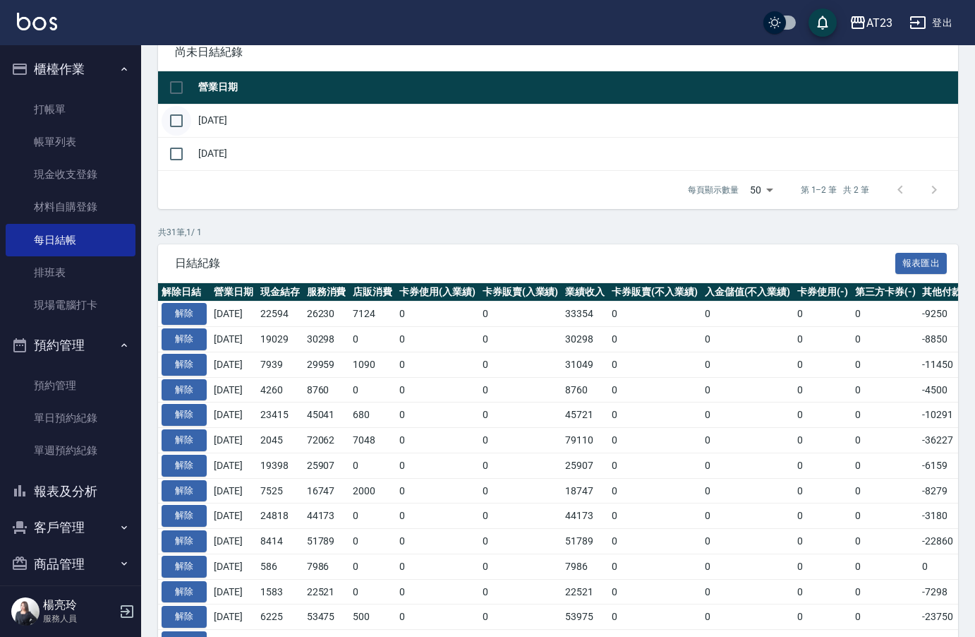
click at [179, 122] on input "checkbox" at bounding box center [177, 121] width 30 height 30
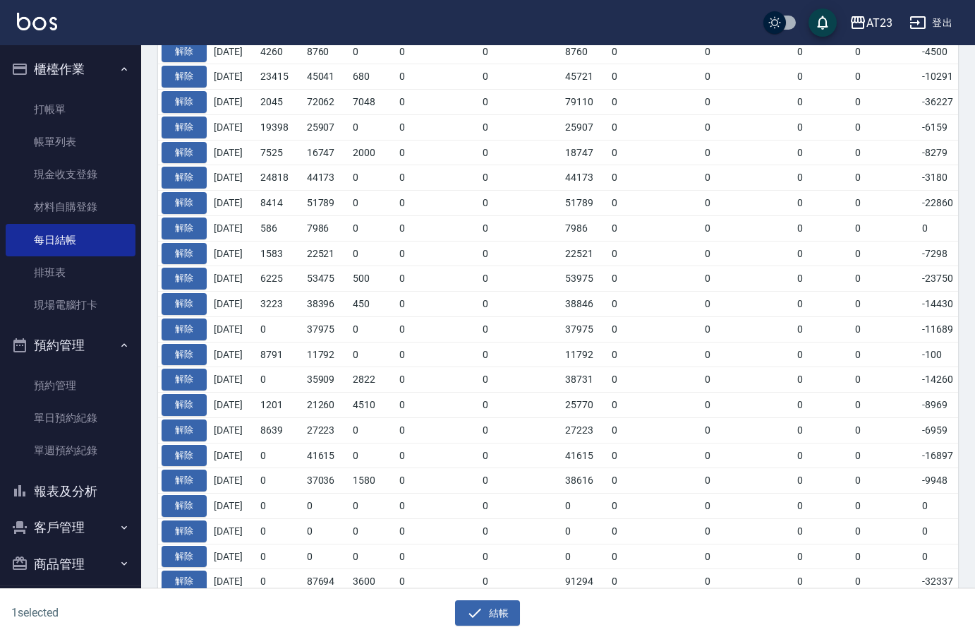
scroll to position [494, 0]
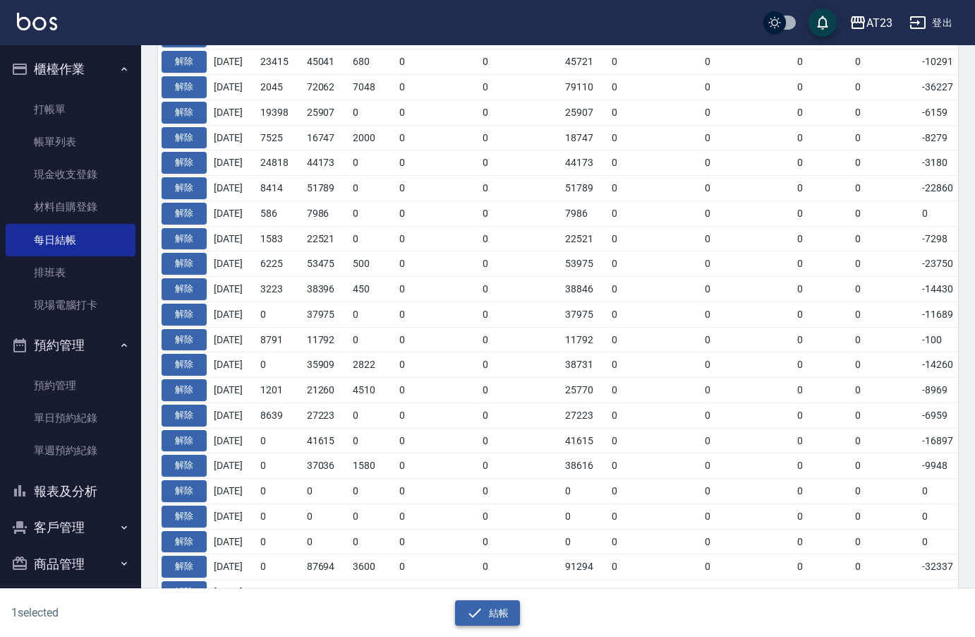
click at [505, 605] on button "結帳" at bounding box center [488, 613] width 66 height 26
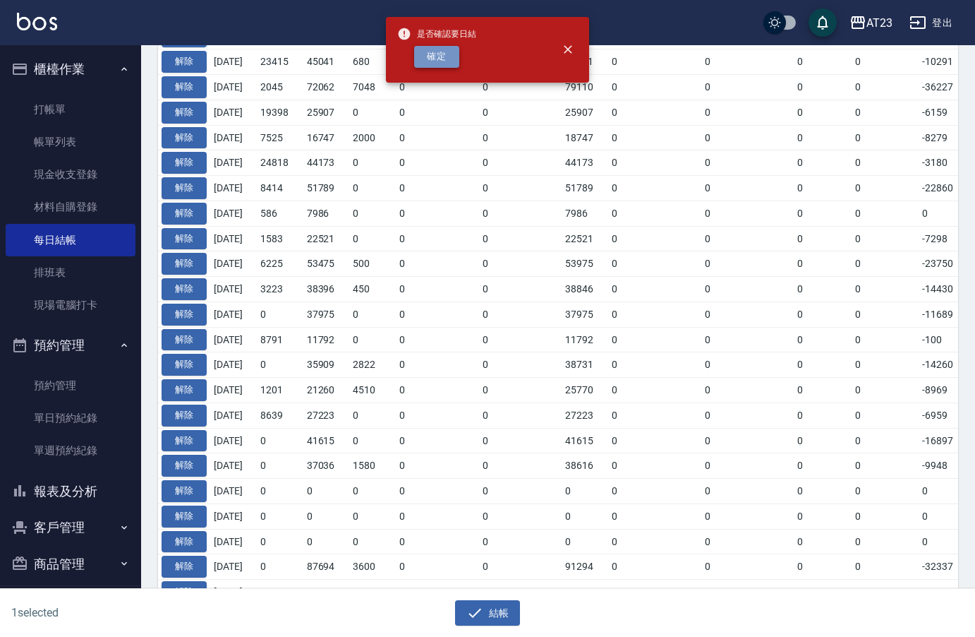
click at [434, 50] on button "確定" at bounding box center [436, 57] width 45 height 22
checkbox input "false"
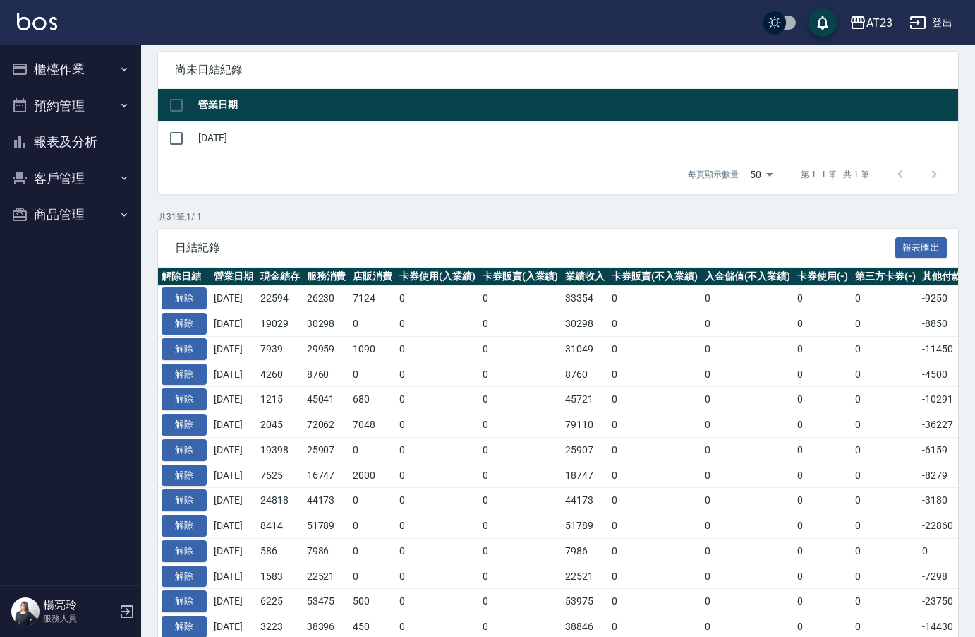
scroll to position [141, 0]
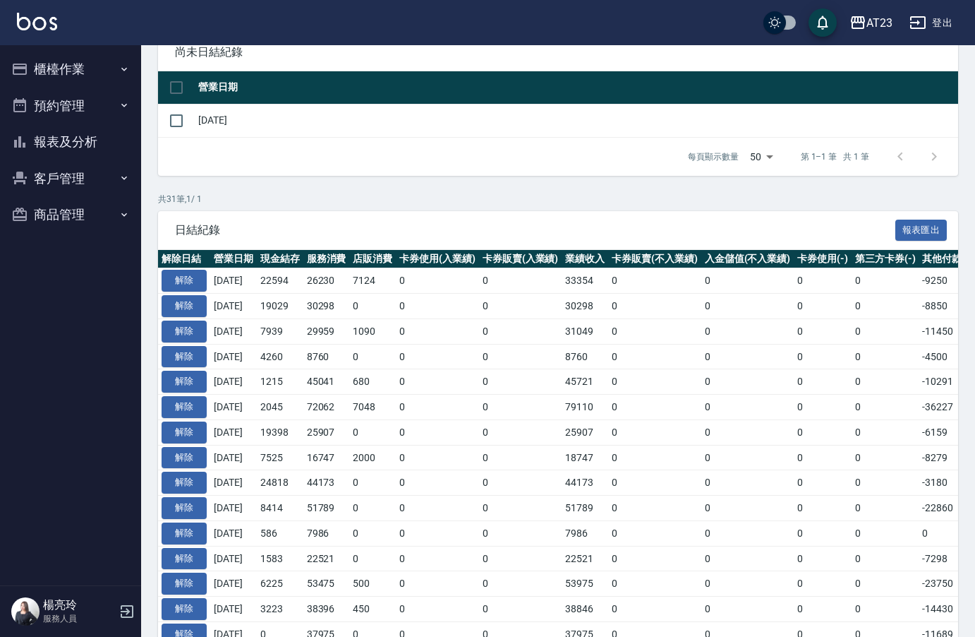
click at [65, 133] on button "報表及分析" at bounding box center [71, 141] width 130 height 37
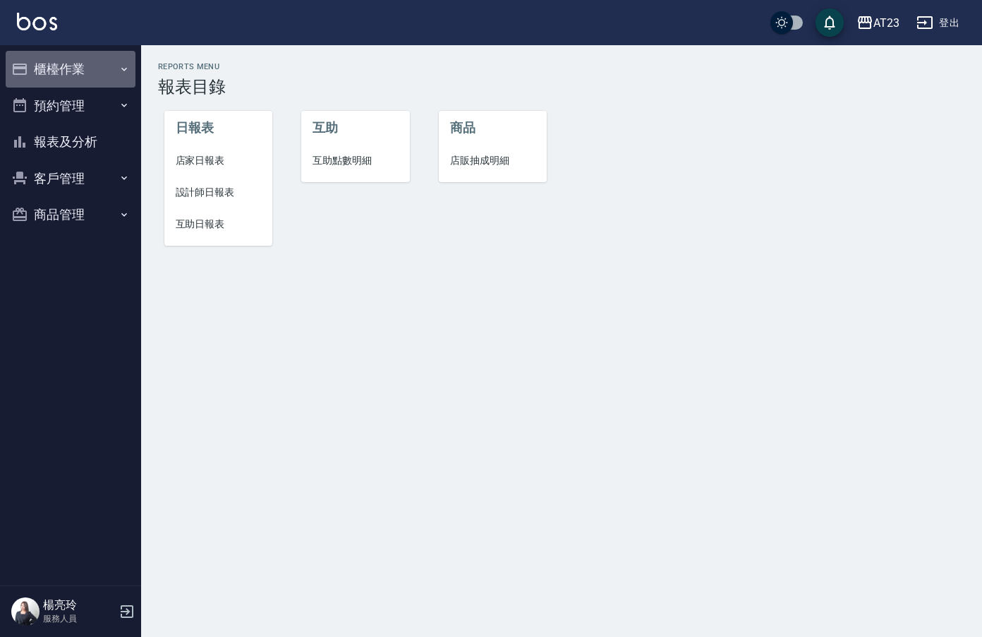
click at [45, 73] on button "櫃檯作業" at bounding box center [71, 69] width 130 height 37
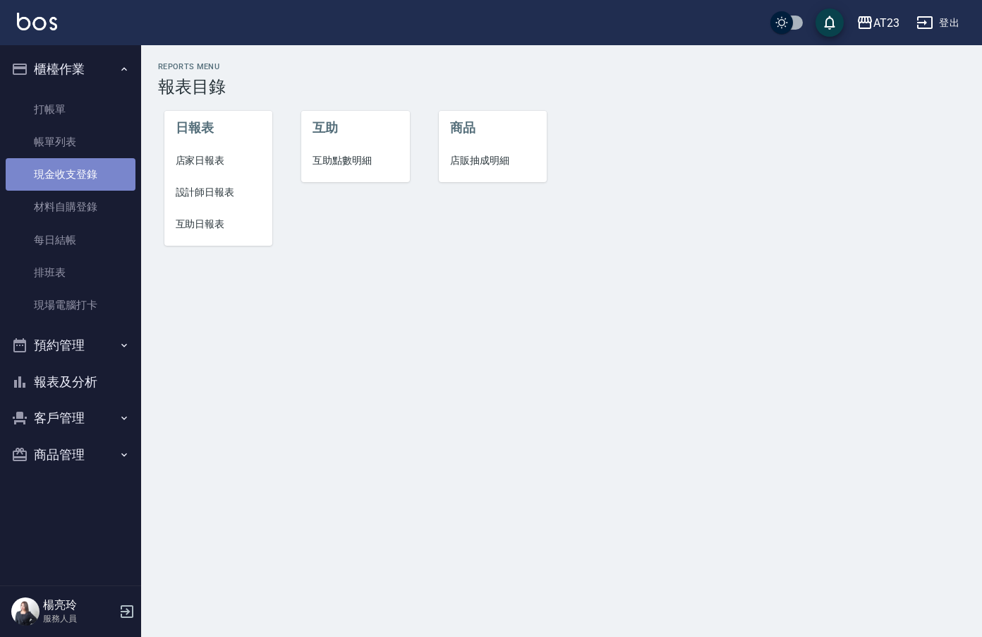
click at [70, 171] on link "現金收支登錄" at bounding box center [71, 174] width 130 height 32
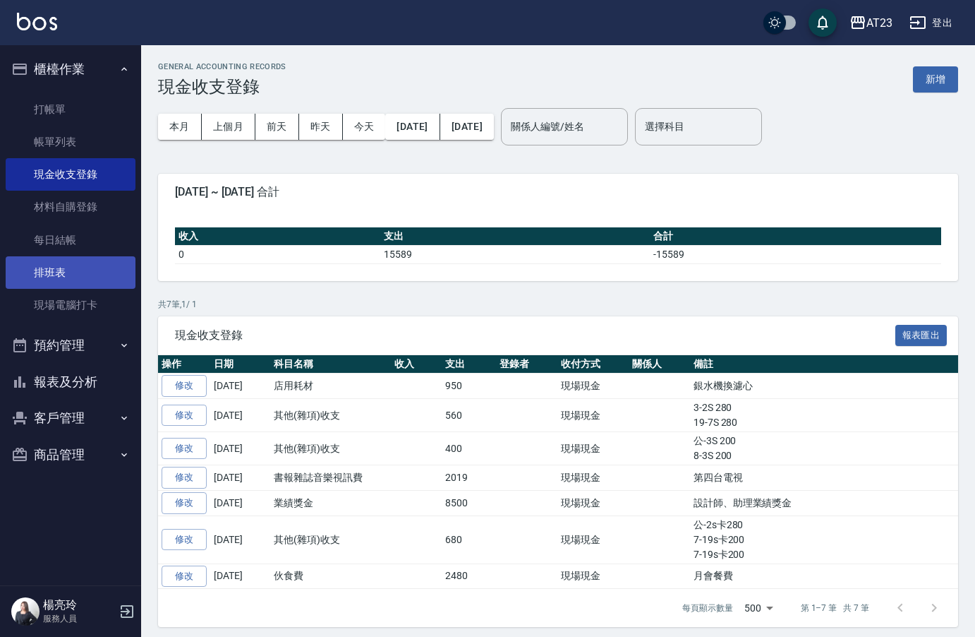
click at [65, 267] on link "排班表" at bounding box center [71, 272] width 130 height 32
